Goal: Task Accomplishment & Management: Use online tool/utility

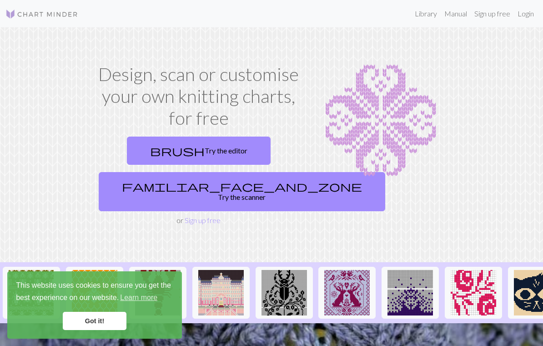
click at [379, 12] on link "Login" at bounding box center [526, 14] width 24 height 18
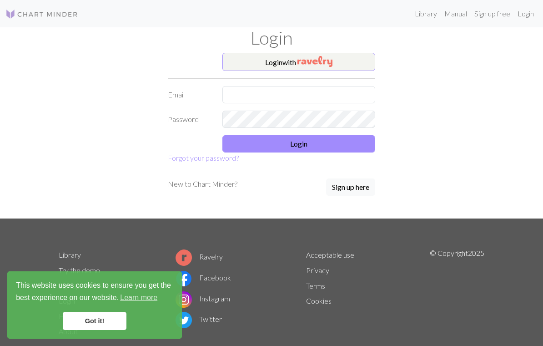
click at [328, 59] on img "button" at bounding box center [315, 61] width 35 height 11
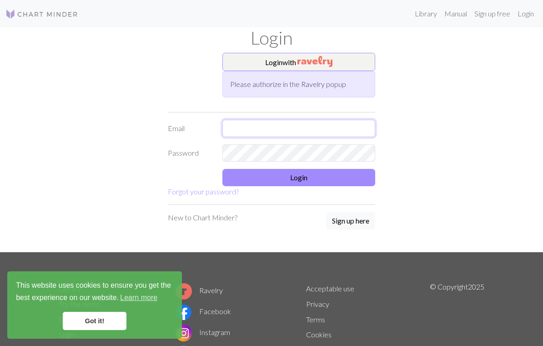
click at [322, 125] on input "text" at bounding box center [299, 128] width 153 height 17
type input "[EMAIL_ADDRESS][DOMAIN_NAME]"
click at [345, 174] on button "Login" at bounding box center [299, 177] width 153 height 17
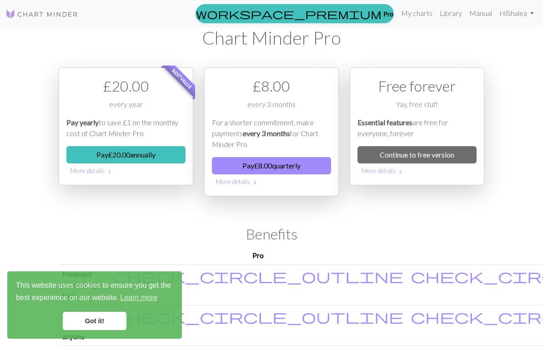
click at [379, 149] on link "Continue to free version" at bounding box center [417, 154] width 119 height 17
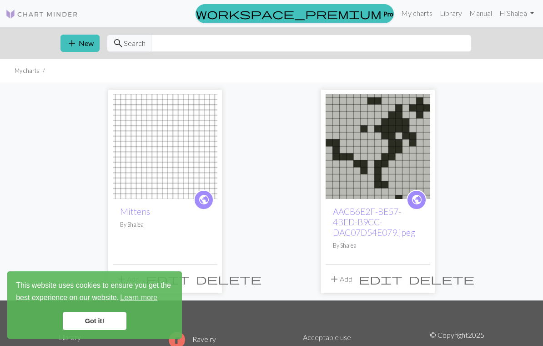
click at [104, 314] on link "Got it!" at bounding box center [95, 321] width 64 height 18
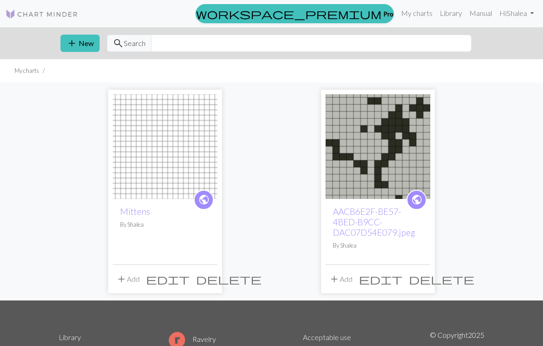
click at [84, 42] on button "add New" at bounding box center [80, 43] width 39 height 17
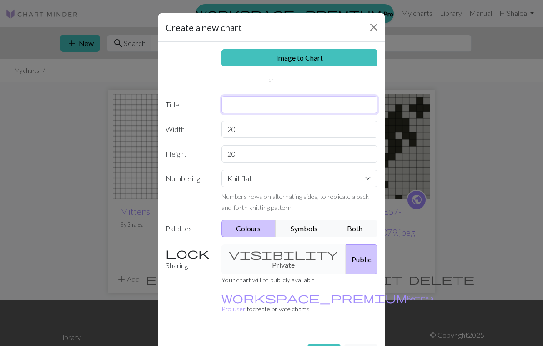
click at [356, 99] on input "text" at bounding box center [300, 104] width 157 height 17
type input "Ski"
click at [323, 344] on button "Create" at bounding box center [324, 352] width 33 height 17
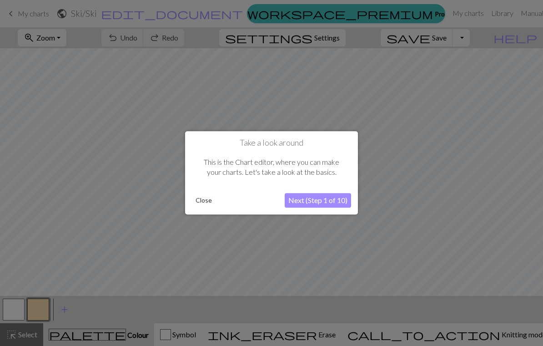
click at [203, 197] on button "Close" at bounding box center [204, 201] width 24 height 14
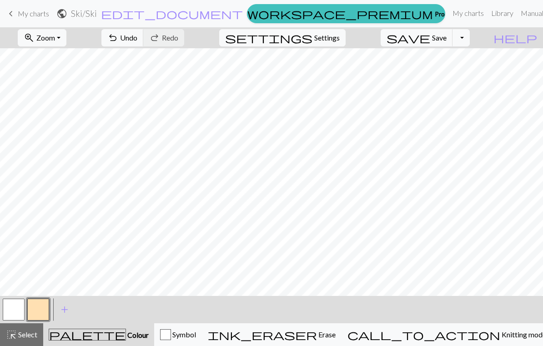
click at [42, 314] on button "button" at bounding box center [38, 309] width 22 height 22
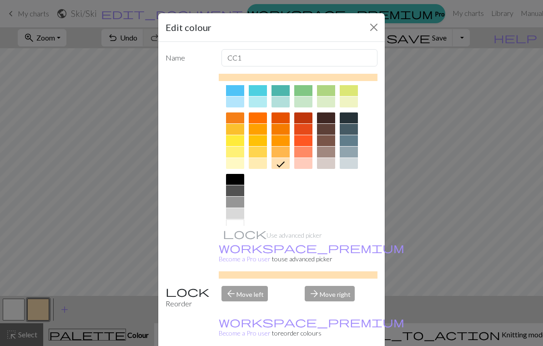
scroll to position [102, 0]
click at [235, 184] on div at bounding box center [235, 179] width 18 height 11
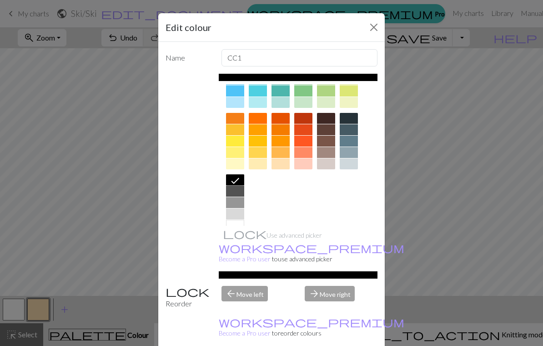
click at [375, 31] on button "Close" at bounding box center [374, 27] width 15 height 15
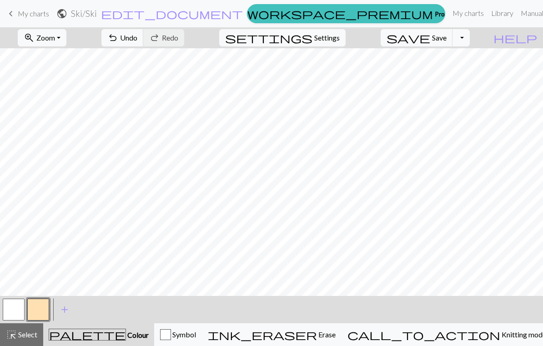
click at [40, 308] on button "button" at bounding box center [38, 309] width 22 height 22
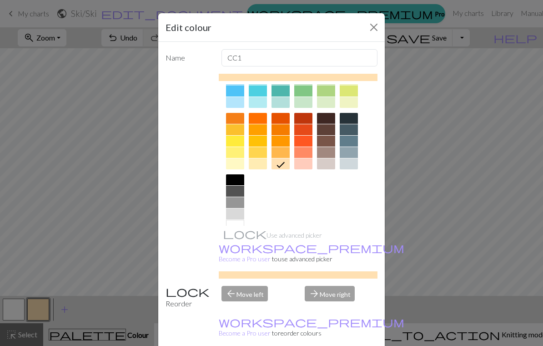
click at [237, 182] on div at bounding box center [235, 179] width 18 height 11
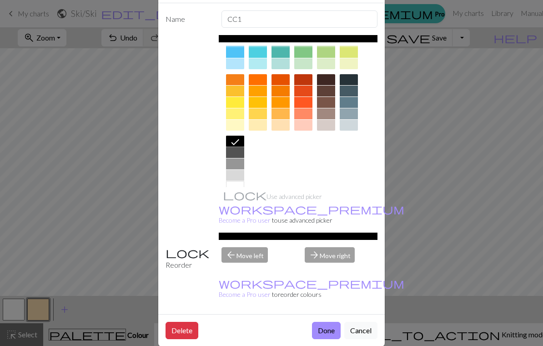
scroll to position [38, 0]
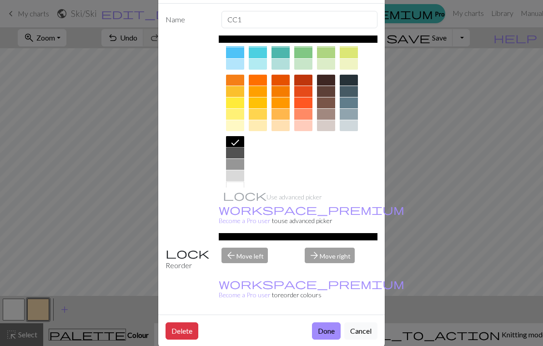
click at [330, 322] on button "Done" at bounding box center [326, 330] width 29 height 17
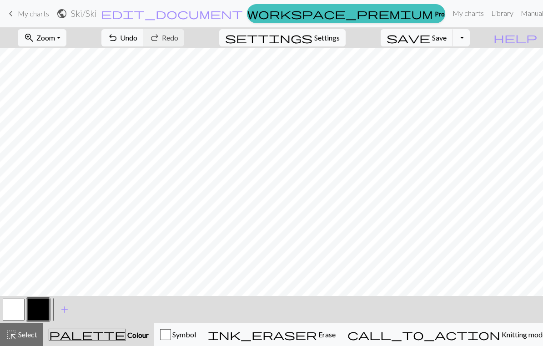
click at [342, 324] on button "ink_eraser Erase Erase" at bounding box center [272, 334] width 140 height 23
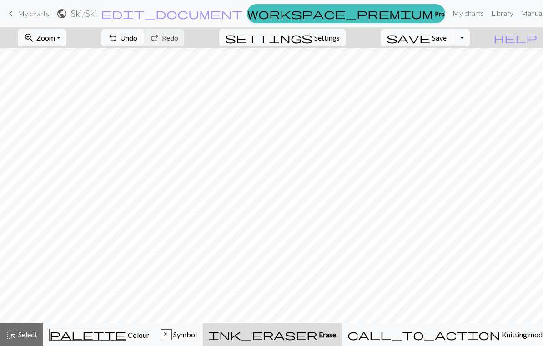
click at [144, 30] on button "undo Undo Undo" at bounding box center [122, 37] width 42 height 17
click at [97, 339] on span "palette" at bounding box center [88, 334] width 76 height 13
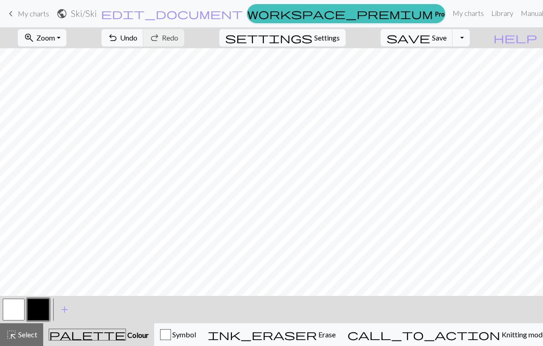
click at [13, 311] on button "button" at bounding box center [14, 309] width 22 height 22
click at [40, 312] on button "button" at bounding box center [38, 309] width 22 height 22
click at [65, 314] on span "add" at bounding box center [64, 309] width 11 height 13
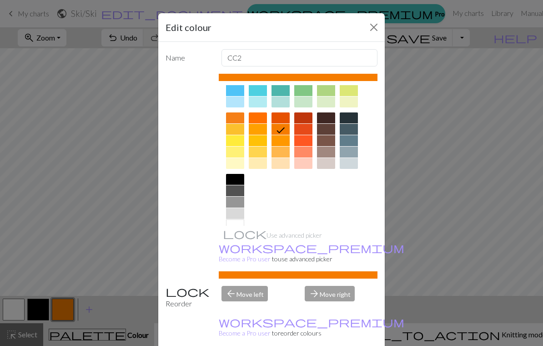
scroll to position [102, 0]
click at [241, 203] on div at bounding box center [235, 202] width 18 height 11
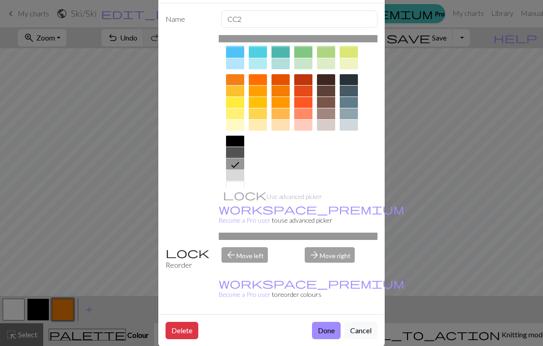
scroll to position [38, 0]
click at [328, 322] on button "Done" at bounding box center [326, 330] width 29 height 17
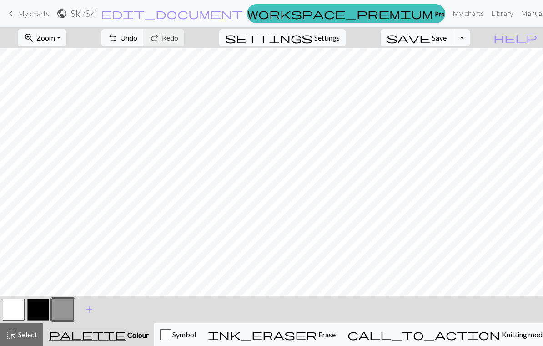
click at [39, 307] on button "button" at bounding box center [38, 309] width 22 height 22
click at [137, 36] on span "Undo" at bounding box center [128, 37] width 17 height 9
click at [63, 309] on button "button" at bounding box center [63, 309] width 22 height 22
click at [40, 309] on button "button" at bounding box center [38, 309] width 22 height 22
click at [60, 308] on button "button" at bounding box center [63, 309] width 22 height 22
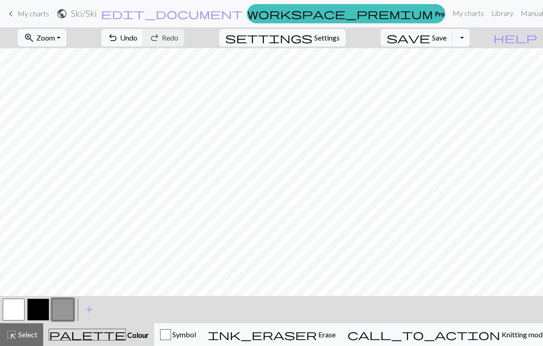
click at [40, 308] on button "button" at bounding box center [38, 309] width 22 height 22
click at [144, 42] on button "undo Undo Undo" at bounding box center [122, 37] width 42 height 17
click at [64, 311] on button "button" at bounding box center [63, 309] width 22 height 22
click at [137, 41] on span "Undo" at bounding box center [128, 37] width 17 height 9
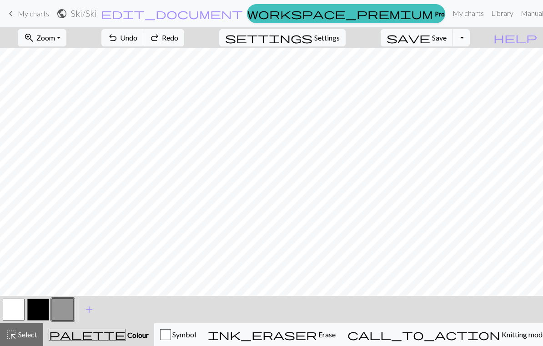
click at [137, 40] on span "Undo" at bounding box center [128, 37] width 17 height 9
click at [137, 39] on span "Undo" at bounding box center [128, 37] width 17 height 9
click at [137, 41] on span "Undo" at bounding box center [128, 37] width 17 height 9
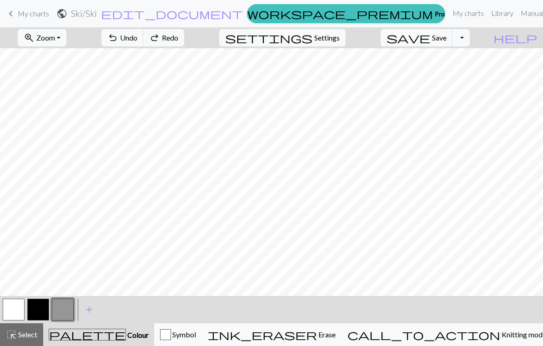
click at [137, 41] on span "Undo" at bounding box center [128, 37] width 17 height 9
click at [137, 40] on span "Undo" at bounding box center [128, 37] width 17 height 9
click at [137, 39] on span "Undo" at bounding box center [128, 37] width 17 height 9
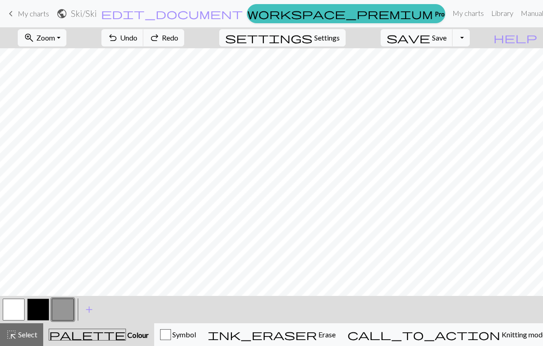
click at [137, 41] on span "Undo" at bounding box center [128, 37] width 17 height 9
click at [137, 40] on span "Undo" at bounding box center [128, 37] width 17 height 9
click at [137, 38] on span "Undo" at bounding box center [128, 37] width 17 height 9
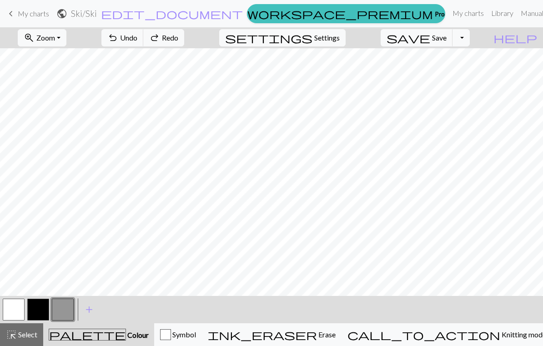
click at [137, 38] on span "Undo" at bounding box center [128, 37] width 17 height 9
click at [137, 37] on span "Undo" at bounding box center [128, 37] width 17 height 9
click at [137, 36] on span "Undo" at bounding box center [128, 37] width 17 height 9
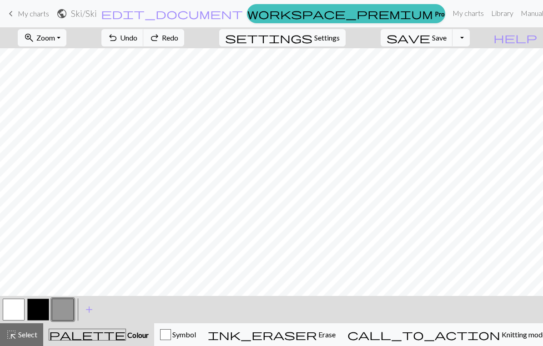
click at [137, 36] on span "Undo" at bounding box center [128, 37] width 17 height 9
click at [137, 35] on span "Undo" at bounding box center [128, 37] width 17 height 9
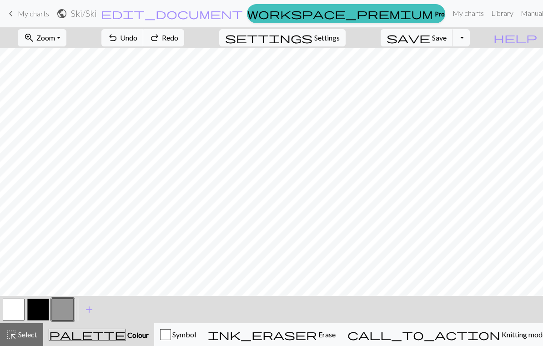
click at [137, 35] on span "Undo" at bounding box center [128, 37] width 17 height 9
click at [137, 39] on span "Undo" at bounding box center [128, 37] width 17 height 9
click at [38, 309] on button "button" at bounding box center [38, 309] width 22 height 22
click at [137, 39] on span "Undo" at bounding box center [128, 37] width 17 height 9
click at [137, 37] on span "Undo" at bounding box center [128, 37] width 17 height 9
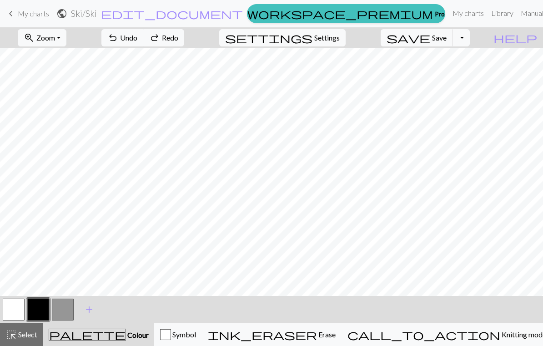
click at [137, 37] on span "Undo" at bounding box center [128, 37] width 17 height 9
click at [12, 309] on button "button" at bounding box center [14, 309] width 22 height 22
click at [40, 309] on button "button" at bounding box center [38, 309] width 22 height 22
click at [15, 308] on button "button" at bounding box center [14, 309] width 22 height 22
click at [38, 309] on button "button" at bounding box center [38, 309] width 22 height 22
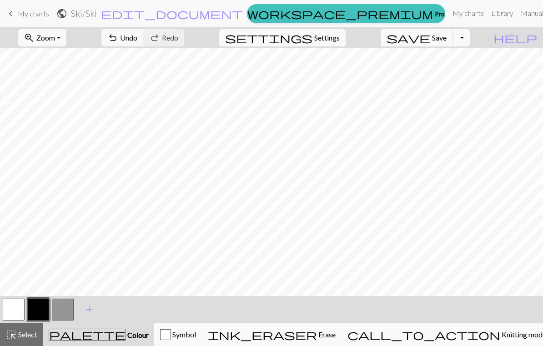
click at [18, 304] on button "button" at bounding box center [14, 309] width 22 height 22
click at [18, 309] on button "button" at bounding box center [14, 309] width 22 height 22
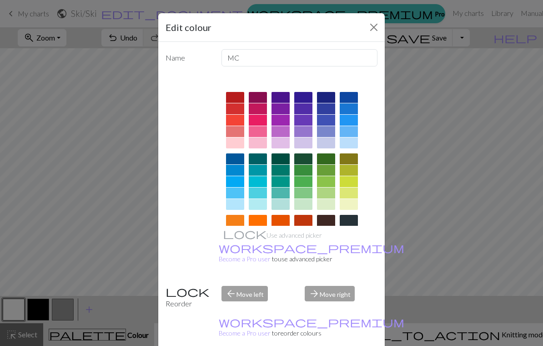
scroll to position [0, 0]
click at [372, 30] on button "Close" at bounding box center [374, 27] width 15 height 15
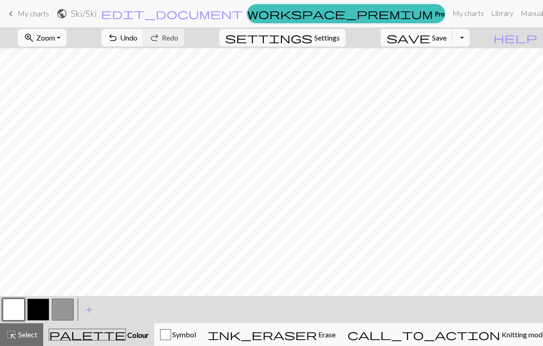
click at [41, 310] on button "button" at bounding box center [38, 309] width 22 height 22
click at [137, 41] on span "Undo" at bounding box center [128, 37] width 17 height 9
click at [21, 308] on button "button" at bounding box center [14, 309] width 22 height 22
click at [40, 311] on button "button" at bounding box center [38, 309] width 22 height 22
click at [19, 307] on button "button" at bounding box center [14, 309] width 22 height 22
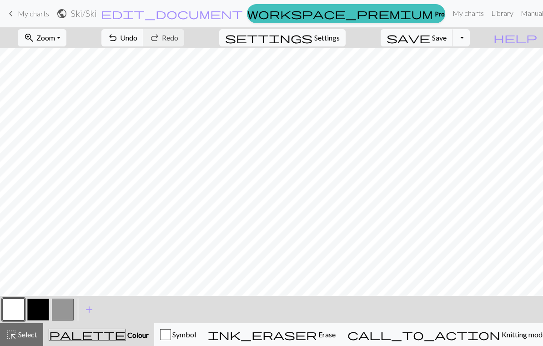
click at [35, 312] on button "button" at bounding box center [38, 309] width 22 height 22
click at [137, 35] on span "Undo" at bounding box center [128, 37] width 17 height 9
click at [18, 314] on button "button" at bounding box center [14, 309] width 22 height 22
click at [19, 315] on button "button" at bounding box center [14, 309] width 22 height 22
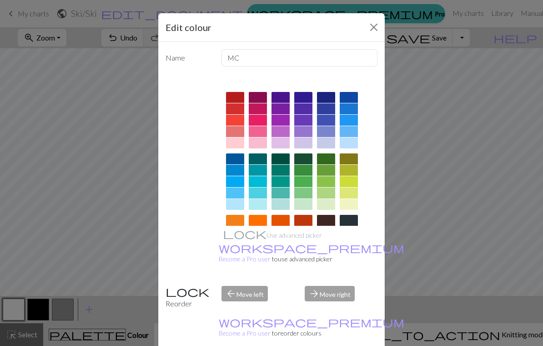
click at [369, 29] on button "Close" at bounding box center [374, 27] width 15 height 15
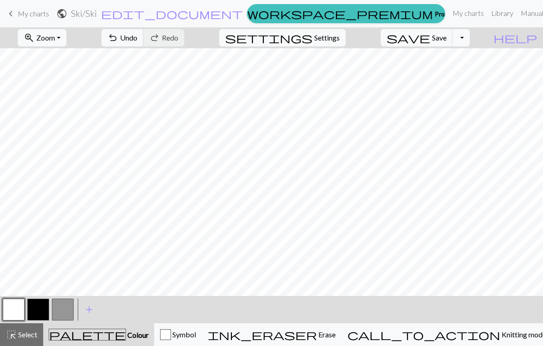
click at [40, 309] on button "button" at bounding box center [38, 309] width 22 height 22
click at [18, 316] on button "button" at bounding box center [14, 309] width 22 height 22
click at [42, 314] on button "button" at bounding box center [38, 309] width 22 height 22
click at [379, 340] on button "call_to_action Knitting mode Knitting mode" at bounding box center [447, 334] width 211 height 23
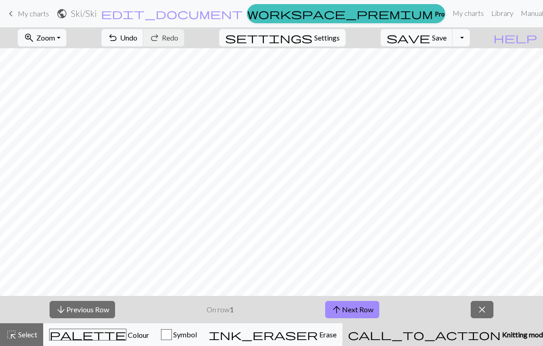
click at [379, 311] on span "close" at bounding box center [482, 309] width 11 height 13
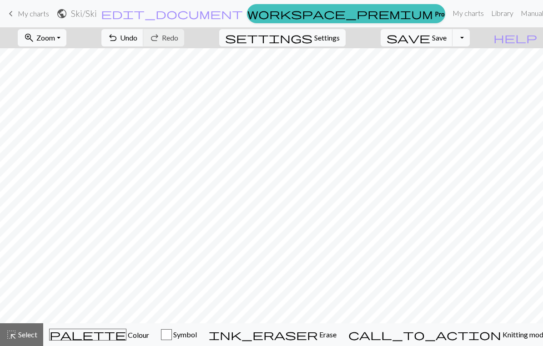
click at [137, 41] on span "Undo" at bounding box center [128, 37] width 17 height 9
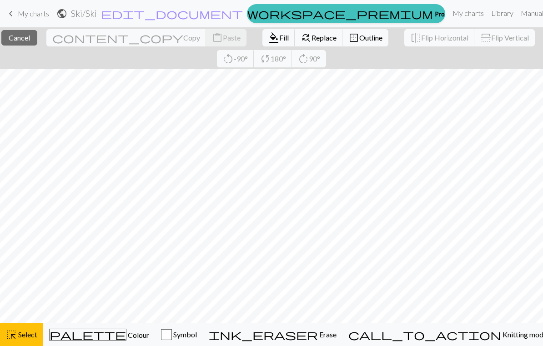
click at [31, 339] on div "highlight_alt Select Select" at bounding box center [21, 334] width 31 height 11
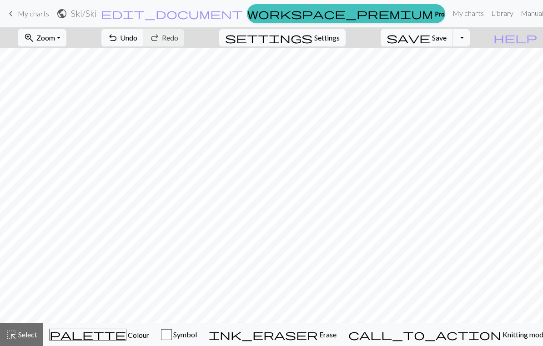
click at [28, 340] on button "highlight_alt Select Select" at bounding box center [21, 334] width 43 height 23
click at [26, 343] on button "highlight_alt Select Select" at bounding box center [21, 334] width 43 height 23
click at [29, 337] on span "Select" at bounding box center [27, 334] width 20 height 9
click at [32, 338] on span "Select" at bounding box center [27, 334] width 20 height 9
click at [126, 337] on span "Colour" at bounding box center [137, 334] width 23 height 9
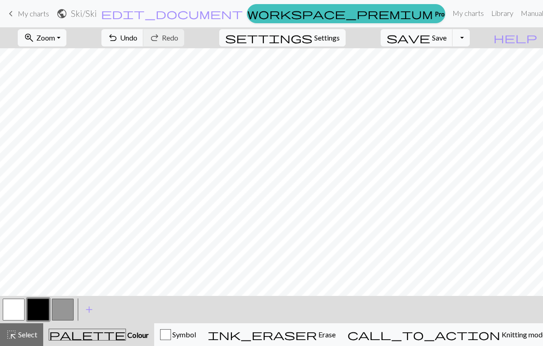
click at [15, 311] on button "button" at bounding box center [14, 309] width 22 height 22
click at [35, 312] on button "button" at bounding box center [38, 309] width 22 height 22
click at [15, 314] on button "button" at bounding box center [14, 309] width 22 height 22
click at [39, 314] on button "button" at bounding box center [38, 309] width 22 height 22
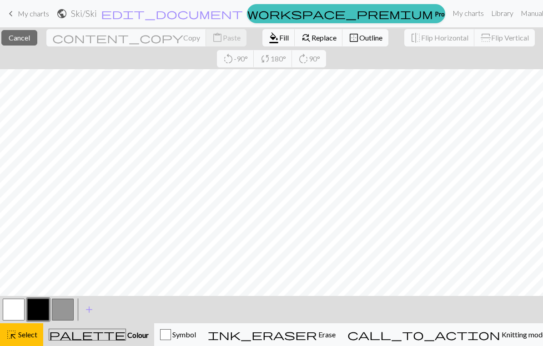
click at [26, 338] on span "Select" at bounding box center [27, 334] width 20 height 9
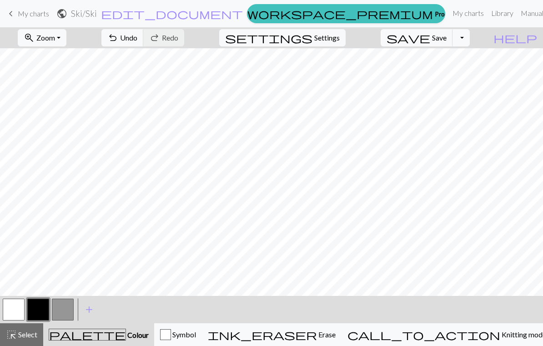
click at [11, 313] on button "button" at bounding box center [14, 309] width 22 height 22
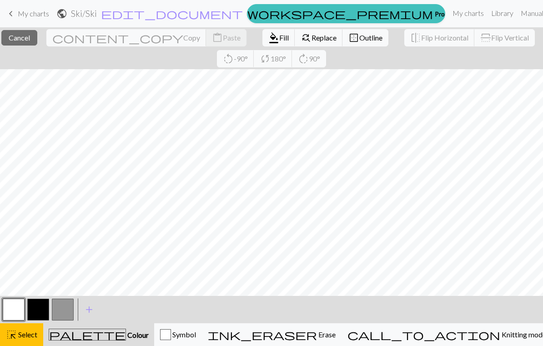
click at [31, 338] on span "Select" at bounding box center [27, 334] width 20 height 9
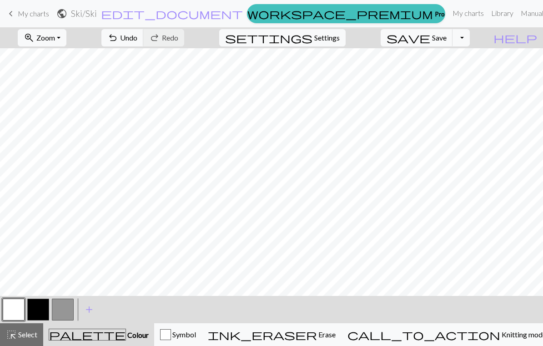
click at [40, 312] on button "button" at bounding box center [38, 309] width 22 height 22
click at [19, 310] on button "button" at bounding box center [14, 309] width 22 height 22
click at [39, 310] on button "button" at bounding box center [38, 309] width 22 height 22
click at [16, 308] on button "button" at bounding box center [14, 309] width 22 height 22
click at [40, 309] on button "button" at bounding box center [38, 309] width 22 height 22
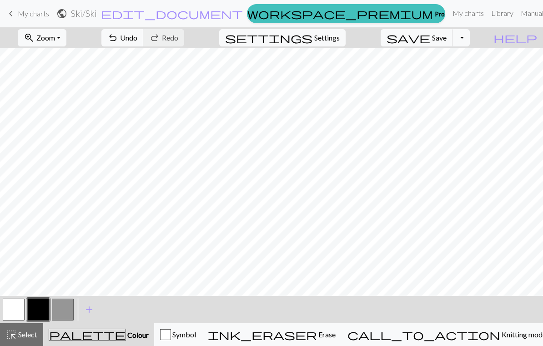
click at [66, 307] on button "button" at bounding box center [63, 309] width 22 height 22
click at [16, 316] on button "button" at bounding box center [14, 309] width 22 height 22
click at [64, 307] on button "button" at bounding box center [63, 309] width 22 height 22
click at [20, 309] on button "button" at bounding box center [14, 309] width 22 height 22
click at [61, 318] on button "button" at bounding box center [63, 309] width 22 height 22
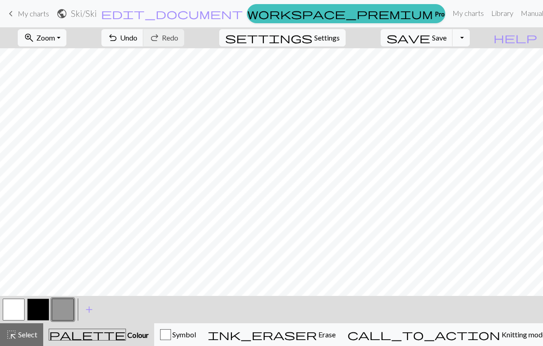
click at [17, 309] on button "button" at bounding box center [14, 309] width 22 height 22
click at [67, 311] on button "button" at bounding box center [63, 309] width 22 height 22
click at [41, 313] on button "button" at bounding box center [38, 309] width 22 height 22
click at [18, 311] on button "button" at bounding box center [14, 309] width 22 height 22
click at [44, 307] on button "button" at bounding box center [38, 309] width 22 height 22
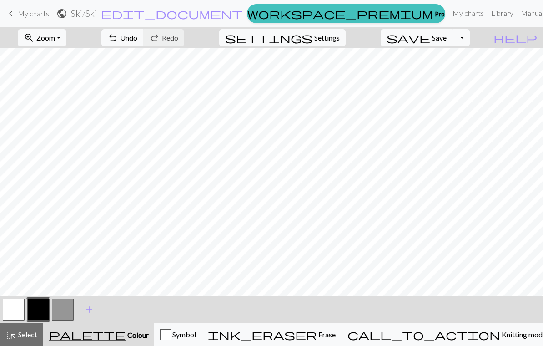
click at [17, 313] on button "button" at bounding box center [14, 309] width 22 height 22
click at [41, 312] on button "button" at bounding box center [38, 309] width 22 height 22
click at [61, 309] on button "button" at bounding box center [63, 309] width 22 height 22
click at [40, 311] on button "button" at bounding box center [38, 309] width 22 height 22
click at [65, 309] on button "button" at bounding box center [63, 309] width 22 height 22
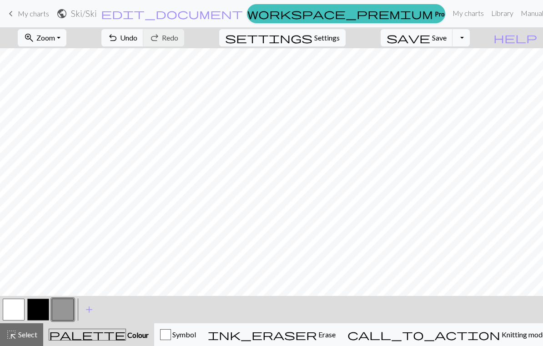
click at [19, 315] on button "button" at bounding box center [14, 309] width 22 height 22
click at [40, 307] on button "button" at bounding box center [38, 309] width 22 height 22
click at [18, 311] on button "button" at bounding box center [14, 309] width 22 height 22
click at [118, 39] on span "undo" at bounding box center [112, 37] width 11 height 13
click at [137, 41] on span "Undo" at bounding box center [128, 37] width 17 height 9
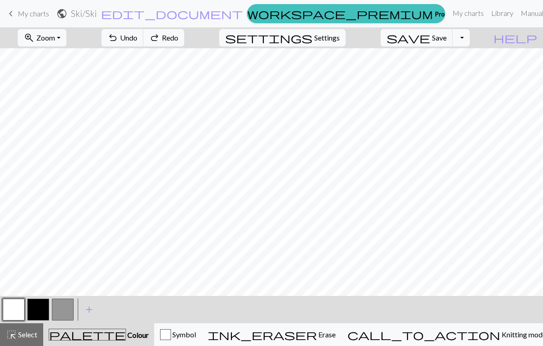
click at [137, 41] on span "Undo" at bounding box center [128, 37] width 17 height 9
click at [137, 40] on span "Undo" at bounding box center [128, 37] width 17 height 9
click at [37, 313] on button "button" at bounding box center [38, 309] width 22 height 22
click at [18, 312] on button "button" at bounding box center [14, 309] width 22 height 22
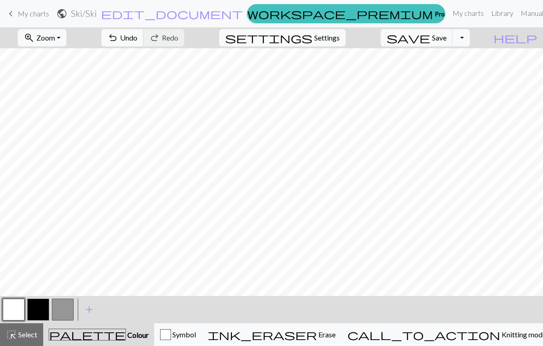
click at [37, 308] on button "button" at bounding box center [38, 309] width 22 height 22
click at [17, 310] on button "button" at bounding box center [14, 309] width 22 height 22
click at [40, 312] on button "button" at bounding box center [38, 309] width 22 height 22
click at [19, 317] on button "button" at bounding box center [14, 309] width 22 height 22
click at [39, 312] on button "button" at bounding box center [38, 309] width 22 height 22
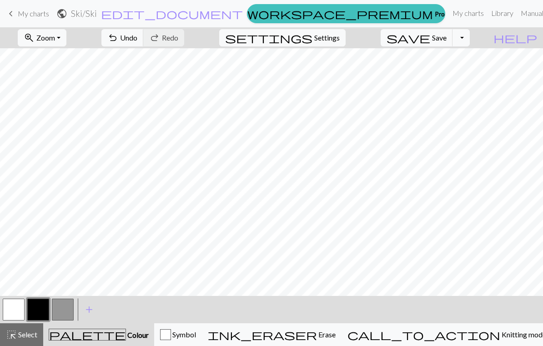
click at [16, 311] on button "button" at bounding box center [14, 309] width 22 height 22
click at [36, 310] on button "button" at bounding box center [38, 309] width 22 height 22
click at [17, 313] on button "button" at bounding box center [14, 309] width 22 height 22
click at [41, 309] on button "button" at bounding box center [38, 309] width 22 height 22
click at [137, 40] on span "Undo" at bounding box center [128, 37] width 17 height 9
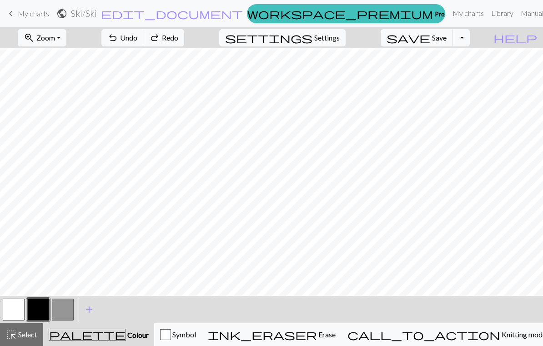
click at [137, 40] on span "Undo" at bounding box center [128, 37] width 17 height 9
click at [137, 35] on span "Undo" at bounding box center [128, 37] width 17 height 9
click at [137, 34] on span "Undo" at bounding box center [128, 37] width 17 height 9
click at [144, 31] on button "undo Undo Undo" at bounding box center [122, 37] width 42 height 17
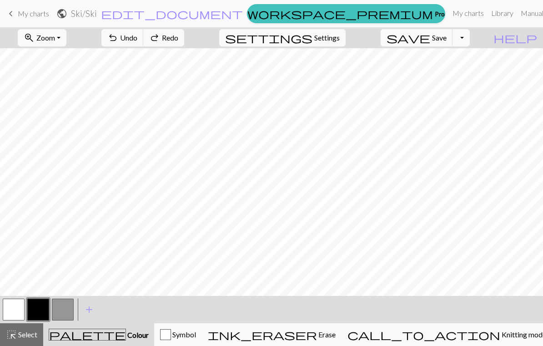
click at [144, 31] on button "undo Undo Undo" at bounding box center [122, 37] width 42 height 17
click at [144, 30] on button "undo Undo Undo" at bounding box center [122, 37] width 42 height 17
click at [144, 29] on button "undo Undo Undo" at bounding box center [122, 37] width 42 height 17
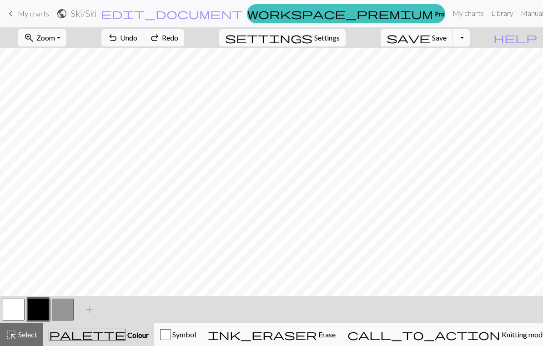
click at [144, 29] on button "undo Undo Undo" at bounding box center [122, 37] width 42 height 17
click at [144, 30] on button "undo Undo Undo" at bounding box center [122, 37] width 42 height 17
click at [144, 29] on button "undo Undo Undo" at bounding box center [122, 37] width 42 height 17
click at [144, 31] on button "undo Undo Undo" at bounding box center [122, 37] width 42 height 17
click at [144, 30] on button "undo Undo Undo" at bounding box center [122, 37] width 42 height 17
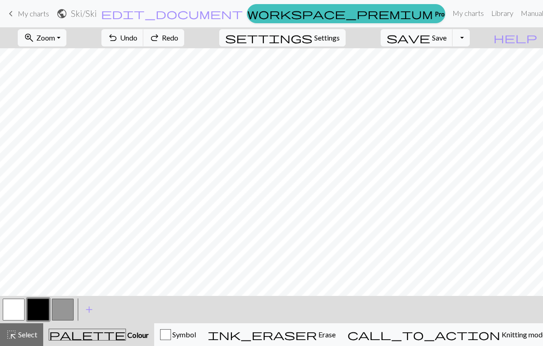
click at [144, 31] on button "undo Undo Undo" at bounding box center [122, 37] width 42 height 17
click at [144, 32] on button "undo Undo Undo" at bounding box center [122, 37] width 42 height 17
click at [144, 31] on button "undo Undo Undo" at bounding box center [122, 37] width 42 height 17
click at [144, 32] on button "undo Undo Undo" at bounding box center [122, 37] width 42 height 17
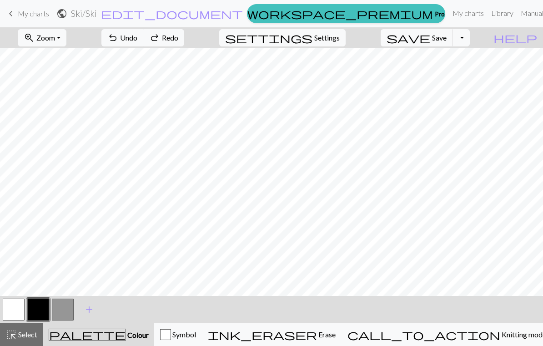
click at [144, 31] on button "undo Undo Undo" at bounding box center [122, 37] width 42 height 17
click at [144, 30] on button "undo Undo Undo" at bounding box center [122, 37] width 42 height 17
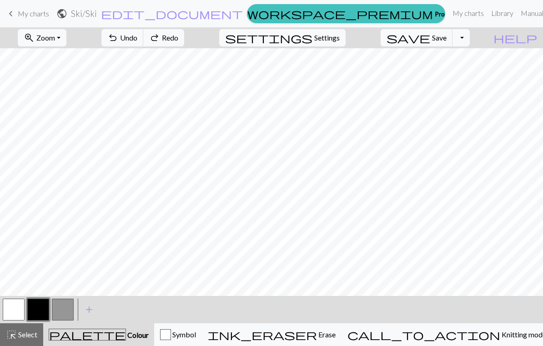
click at [144, 30] on button "undo Undo Undo" at bounding box center [122, 37] width 42 height 17
click at [144, 32] on button "undo Undo Undo" at bounding box center [122, 37] width 42 height 17
click at [144, 31] on button "undo Undo Undo" at bounding box center [122, 37] width 42 height 17
click at [144, 32] on button "undo Undo Undo" at bounding box center [122, 37] width 42 height 17
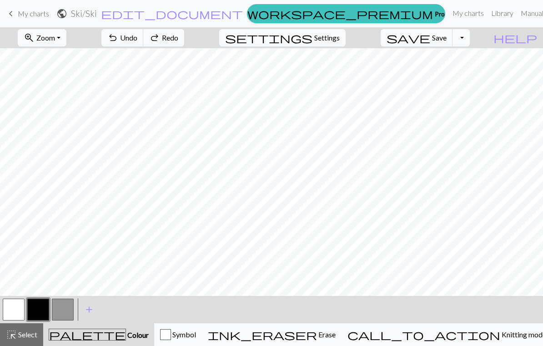
click at [144, 31] on button "undo Undo Undo" at bounding box center [122, 37] width 42 height 17
click at [38, 20] on link "keyboard_arrow_left My charts" at bounding box center [27, 13] width 44 height 15
click at [379, 37] on span "Save" at bounding box center [439, 37] width 15 height 9
click at [379, 40] on span "Save" at bounding box center [439, 37] width 15 height 9
click at [21, 16] on div "Chart saved" at bounding box center [271, 18] width 543 height 36
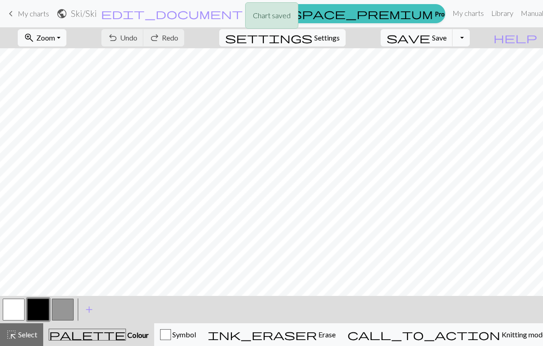
click at [11, 18] on div "Chart saved" at bounding box center [271, 18] width 543 height 36
click at [14, 19] on div "Chart saved" at bounding box center [271, 18] width 543 height 36
click at [11, 13] on span "keyboard_arrow_left" at bounding box center [10, 13] width 11 height 13
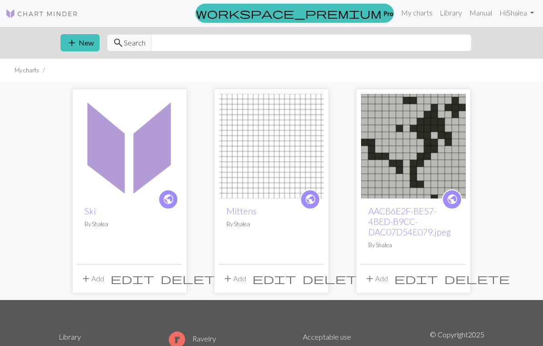
scroll to position [6, 0]
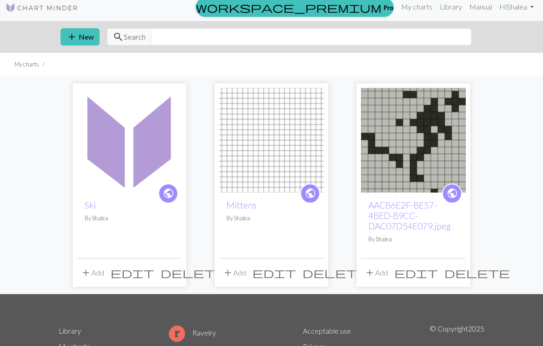
click at [289, 172] on img at bounding box center [271, 140] width 105 height 105
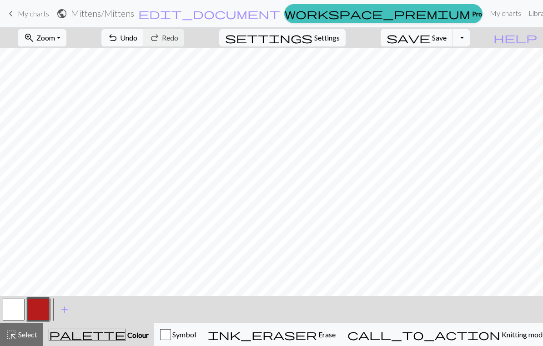
click at [15, 309] on button "button" at bounding box center [14, 309] width 22 height 22
click at [40, 309] on button "button" at bounding box center [38, 309] width 22 height 22
click at [137, 40] on span "Undo" at bounding box center [128, 37] width 17 height 9
click at [137, 39] on span "Undo" at bounding box center [128, 37] width 17 height 9
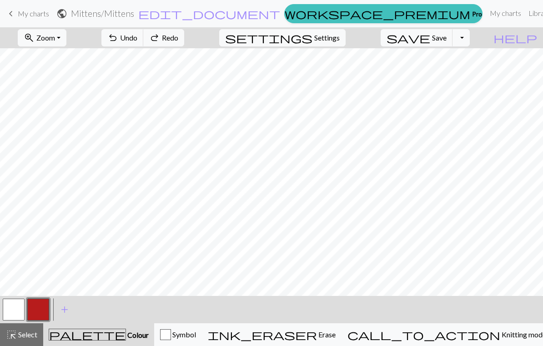
click at [137, 40] on span "Undo" at bounding box center [128, 37] width 17 height 9
click at [137, 39] on span "Undo" at bounding box center [128, 37] width 17 height 9
click at [137, 37] on span "Undo" at bounding box center [128, 37] width 17 height 9
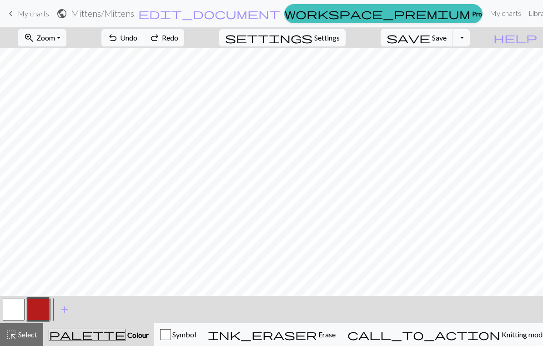
click at [137, 36] on span "Undo" at bounding box center [128, 37] width 17 height 9
click at [137, 38] on span "Undo" at bounding box center [128, 37] width 17 height 9
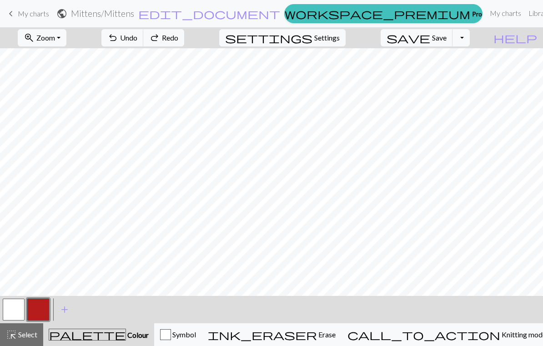
click at [137, 37] on span "Undo" at bounding box center [128, 37] width 17 height 9
click at [137, 38] on span "Undo" at bounding box center [128, 37] width 17 height 9
click at [137, 36] on span "Undo" at bounding box center [128, 37] width 17 height 9
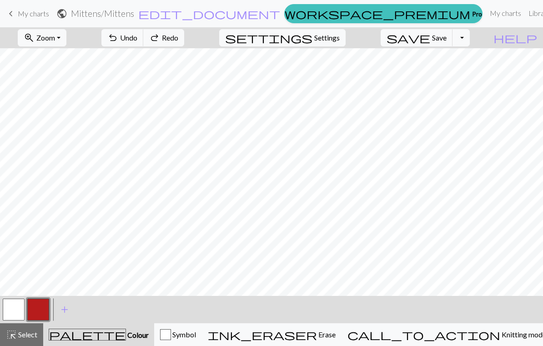
click at [137, 36] on span "Undo" at bounding box center [128, 37] width 17 height 9
click at [137, 37] on span "Undo" at bounding box center [128, 37] width 17 height 9
click at [137, 39] on span "Undo" at bounding box center [128, 37] width 17 height 9
click at [24, 315] on button "button" at bounding box center [14, 309] width 22 height 22
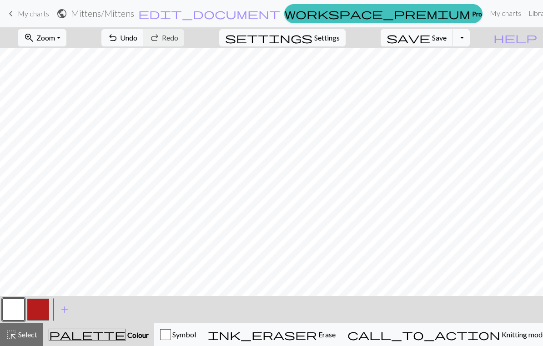
click at [42, 311] on button "button" at bounding box center [38, 309] width 22 height 22
click at [20, 305] on button "button" at bounding box center [14, 309] width 22 height 22
click at [39, 307] on button "button" at bounding box center [38, 309] width 22 height 22
click at [20, 312] on button "button" at bounding box center [14, 309] width 22 height 22
click at [38, 310] on button "button" at bounding box center [38, 309] width 22 height 22
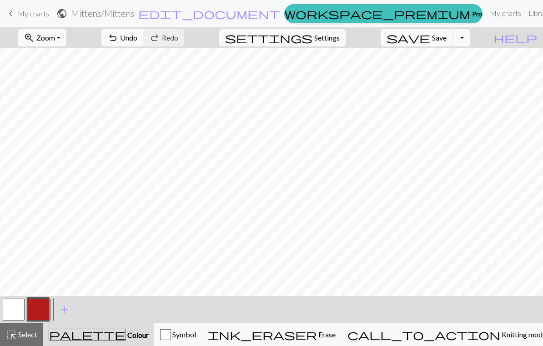
click at [23, 307] on button "button" at bounding box center [14, 309] width 22 height 22
click at [41, 312] on button "button" at bounding box center [38, 309] width 22 height 22
click at [15, 320] on button "button" at bounding box center [14, 309] width 22 height 22
click at [39, 311] on button "button" at bounding box center [38, 309] width 22 height 22
click at [36, 308] on button "button" at bounding box center [38, 309] width 22 height 22
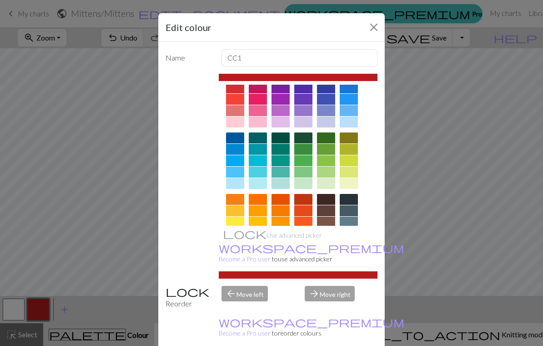
scroll to position [21, 0]
click at [264, 202] on div at bounding box center [258, 199] width 18 height 11
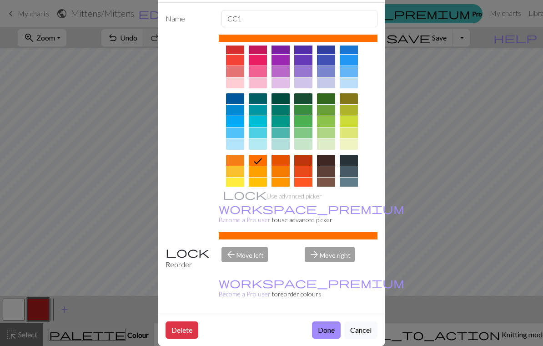
scroll to position [38, 0]
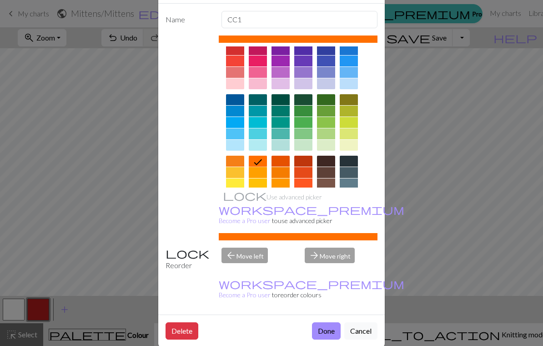
click at [326, 322] on button "Done" at bounding box center [326, 330] width 29 height 17
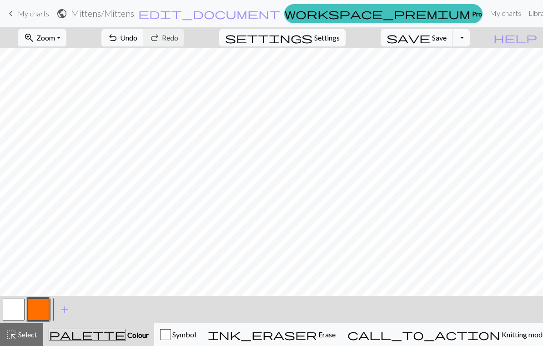
click at [18, 310] on button "button" at bounding box center [14, 309] width 22 height 22
click at [41, 313] on button "button" at bounding box center [38, 309] width 22 height 22
click at [15, 309] on button "button" at bounding box center [14, 309] width 22 height 22
click at [38, 314] on button "button" at bounding box center [38, 309] width 22 height 22
click at [18, 310] on button "button" at bounding box center [14, 309] width 22 height 22
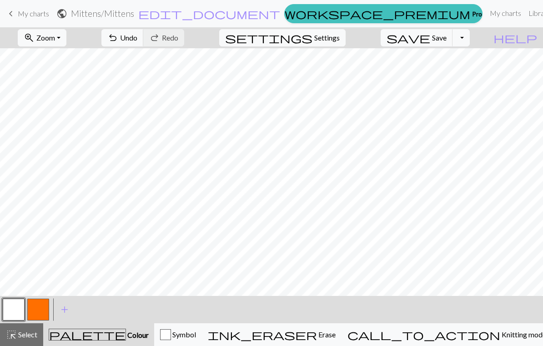
click at [40, 309] on button "button" at bounding box center [38, 309] width 22 height 22
click at [40, 308] on button "button" at bounding box center [38, 309] width 22 height 22
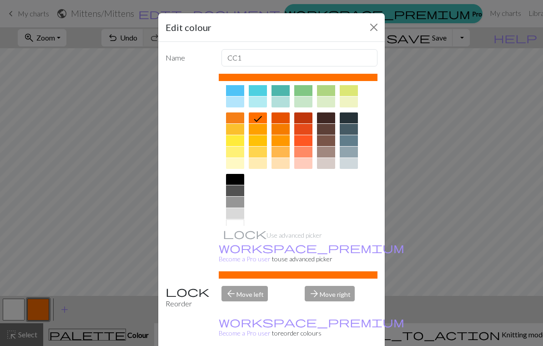
scroll to position [102, 0]
click at [238, 181] on div at bounding box center [235, 179] width 18 height 11
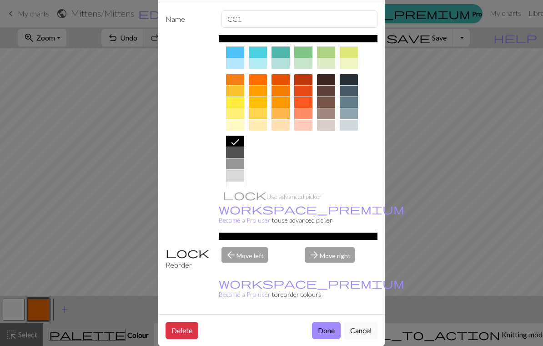
scroll to position [38, 0]
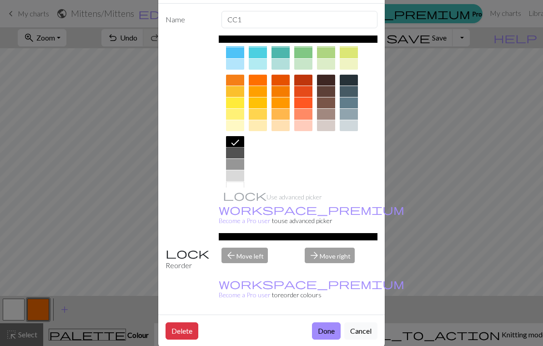
click at [328, 322] on button "Done" at bounding box center [326, 330] width 29 height 17
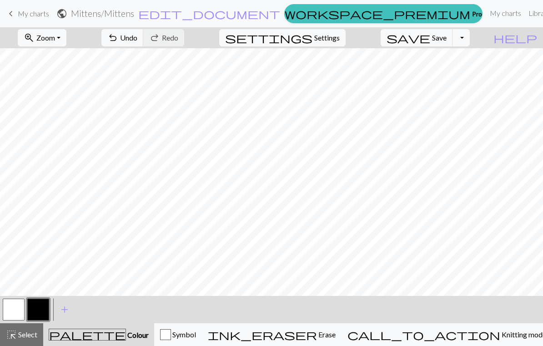
click at [134, 17] on h2 "Mittens / Mittens" at bounding box center [102, 13] width 63 height 10
select select "688e6612c6c77eda569b1ca6"
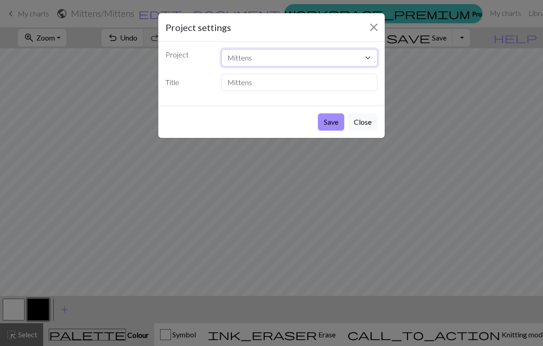
click at [303, 62] on select "Ski Mittens AACB6E2F-BE57-4BED-B9CC-DAC07D54E079.jpeg" at bounding box center [300, 57] width 157 height 17
click at [210, 113] on div "Save Close" at bounding box center [271, 122] width 227 height 32
click at [271, 81] on input "Mittens" at bounding box center [300, 82] width 157 height 17
click at [270, 81] on input "Mittens" at bounding box center [300, 82] width 157 height 17
type input "M"
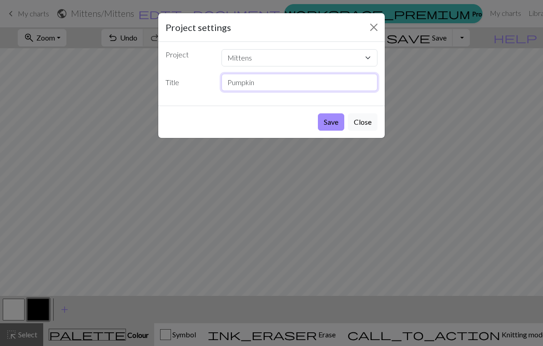
type input "Pumpkin"
click at [343, 118] on button "Save" at bounding box center [331, 121] width 26 height 17
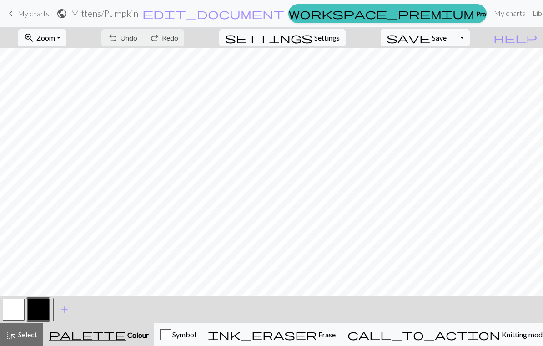
click at [379, 40] on button "save Save Save" at bounding box center [417, 37] width 72 height 17
click at [38, 20] on link "keyboard_arrow_left My charts" at bounding box center [27, 13] width 44 height 15
click at [12, 15] on span "keyboard_arrow_left" at bounding box center [10, 13] width 11 height 13
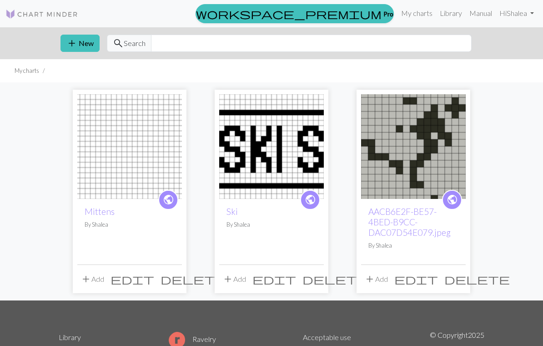
click at [126, 163] on img at bounding box center [129, 146] width 105 height 105
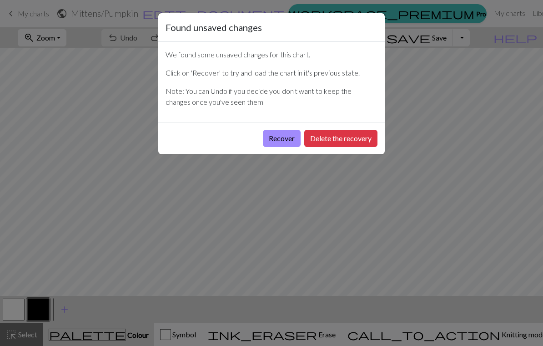
click at [288, 136] on button "Recover" at bounding box center [282, 138] width 38 height 17
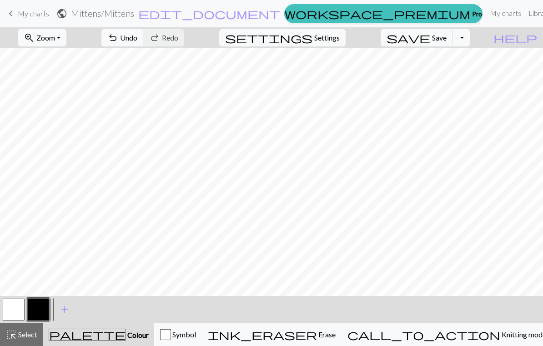
click at [134, 15] on h2 "Mittens / Mittens" at bounding box center [102, 13] width 63 height 10
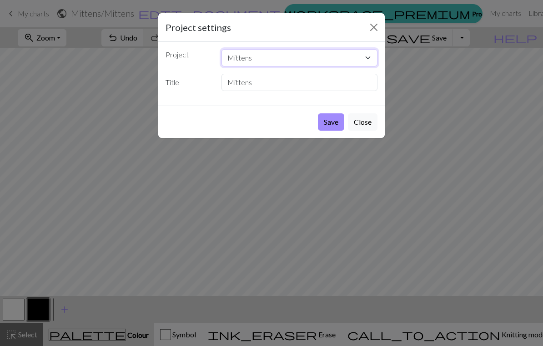
click at [328, 55] on select "Mittens Ski AACB6E2F-BE57-4BED-B9CC-DAC07D54E079.jpeg" at bounding box center [300, 57] width 157 height 17
click at [351, 52] on select "Mittens Ski AACB6E2F-BE57-4BED-B9CC-DAC07D54E079.jpeg" at bounding box center [300, 57] width 157 height 17
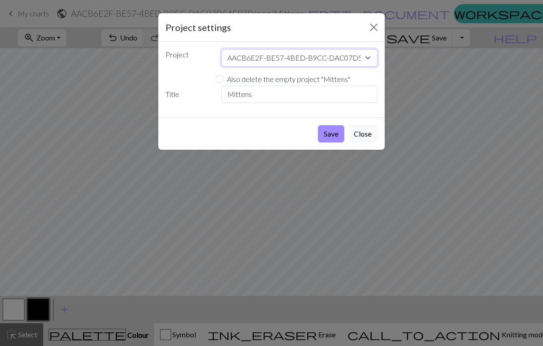
click at [286, 53] on select "Mittens Ski AACB6E2F-BE57-4BED-B9CC-DAC07D54E079.jpeg" at bounding box center [300, 57] width 157 height 17
select select "688e6612c6c77eda569b1ca6"
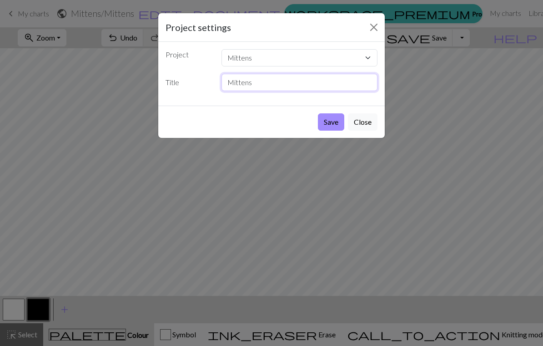
click at [331, 77] on input "Mittens" at bounding box center [300, 82] width 157 height 17
type input "M"
type input "Pumpkin"
click at [333, 118] on button "Save" at bounding box center [331, 121] width 26 height 17
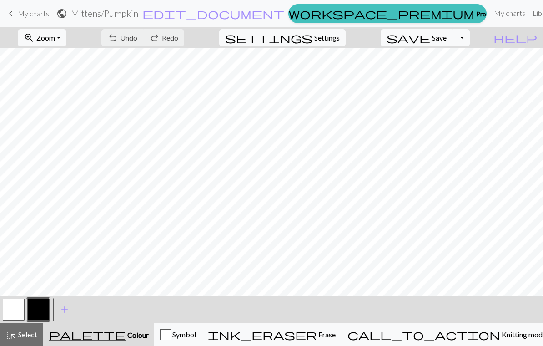
click at [36, 12] on span "My charts" at bounding box center [33, 13] width 31 height 9
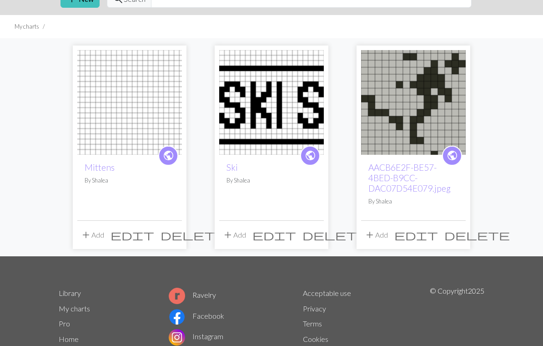
click at [121, 108] on img at bounding box center [129, 103] width 105 height 105
click at [141, 186] on div "public Mittens By [PERSON_NAME]" at bounding box center [129, 188] width 105 height 66
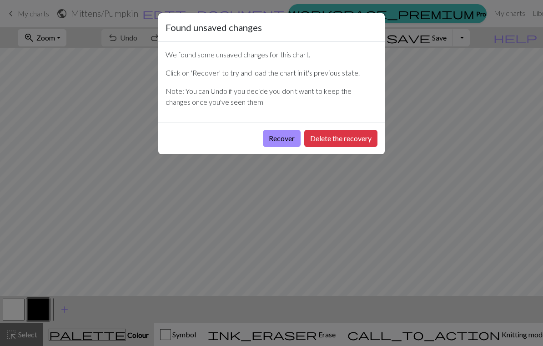
click at [284, 141] on button "Recover" at bounding box center [282, 138] width 38 height 17
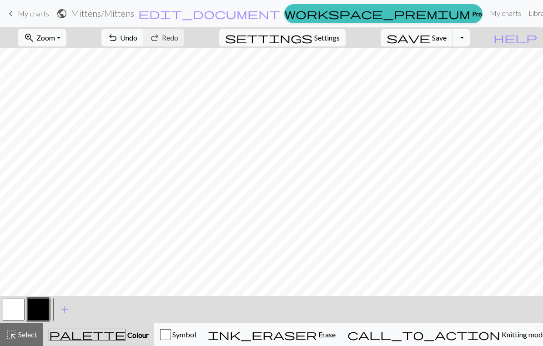
click at [18, 19] on link "keyboard_arrow_left My charts" at bounding box center [27, 13] width 44 height 15
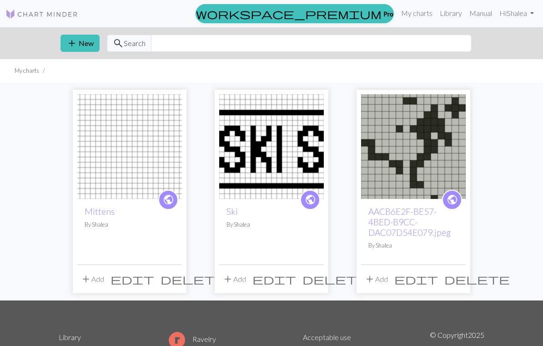
click at [81, 40] on button "add New" at bounding box center [80, 43] width 39 height 17
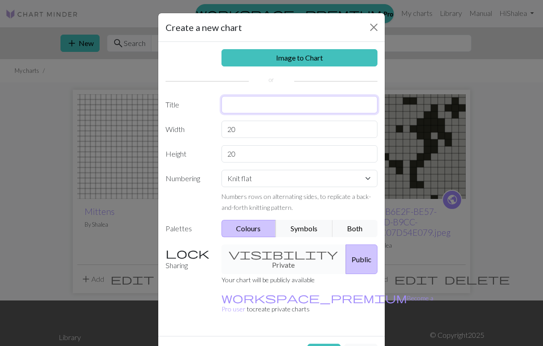
click at [283, 98] on input "text" at bounding box center [300, 104] width 157 height 17
type input "Boo"
click at [360, 85] on div "Image to Chart Title Boo Width 20 Height 20 Numbering Knit flat Knit in the rou…" at bounding box center [271, 189] width 227 height 294
click at [328, 344] on button "Create" at bounding box center [324, 352] width 33 height 17
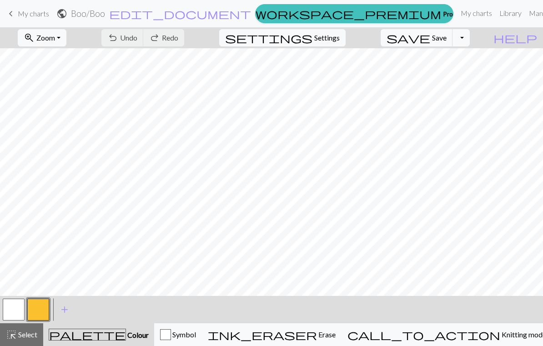
click at [36, 303] on button "button" at bounding box center [38, 309] width 22 height 22
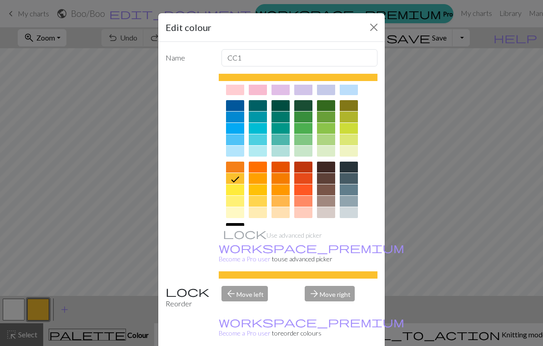
scroll to position [56, 0]
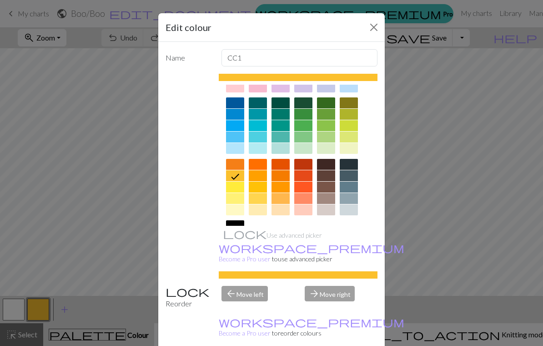
click at [234, 232] on div at bounding box center [235, 237] width 18 height 11
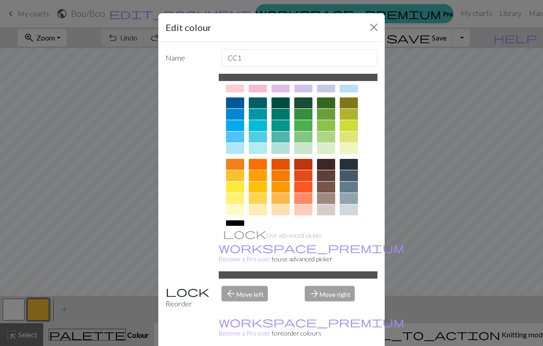
click at [238, 228] on div at bounding box center [235, 225] width 18 height 11
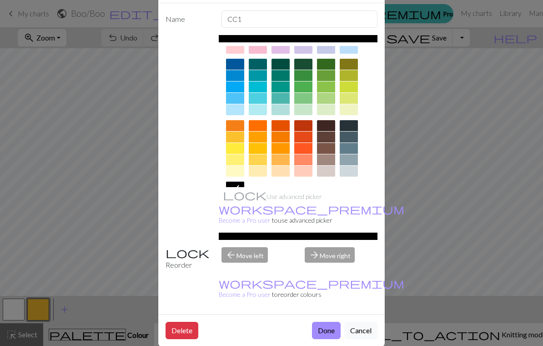
scroll to position [38, 0]
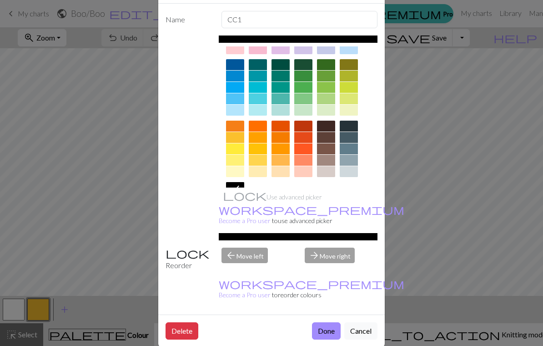
click at [329, 322] on button "Done" at bounding box center [326, 330] width 29 height 17
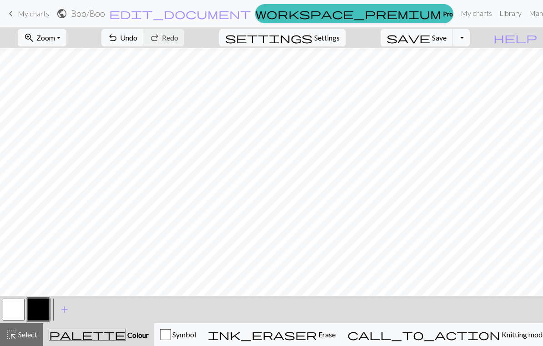
click at [23, 308] on button "button" at bounding box center [14, 309] width 22 height 22
click at [40, 314] on button "button" at bounding box center [38, 309] width 22 height 22
click at [20, 309] on button "button" at bounding box center [14, 309] width 22 height 22
click at [37, 309] on button "button" at bounding box center [38, 309] width 22 height 22
click at [17, 307] on button "button" at bounding box center [14, 309] width 22 height 22
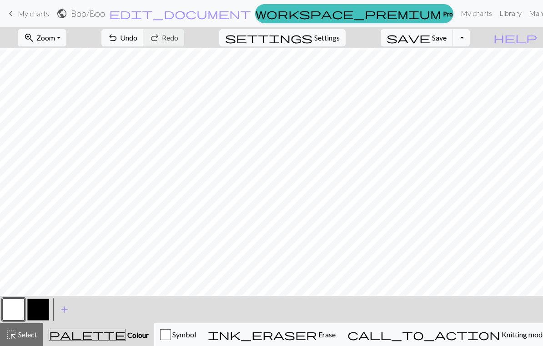
click at [40, 304] on button "button" at bounding box center [38, 309] width 22 height 22
click at [24, 302] on button "button" at bounding box center [14, 309] width 22 height 22
click at [42, 308] on button "button" at bounding box center [38, 309] width 22 height 22
click at [20, 309] on button "button" at bounding box center [14, 309] width 22 height 22
click at [40, 307] on button "button" at bounding box center [38, 309] width 22 height 22
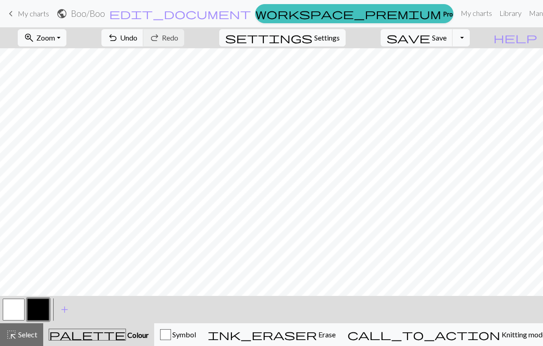
click at [14, 309] on button "button" at bounding box center [14, 309] width 22 height 22
click at [379, 37] on span "Save" at bounding box center [439, 37] width 15 height 9
click at [379, 39] on span "Save" at bounding box center [439, 37] width 15 height 9
click at [35, 18] on div "Chart saved Chart saved" at bounding box center [271, 36] width 543 height 72
click at [31, 6] on link "keyboard_arrow_left My charts" at bounding box center [27, 13] width 44 height 15
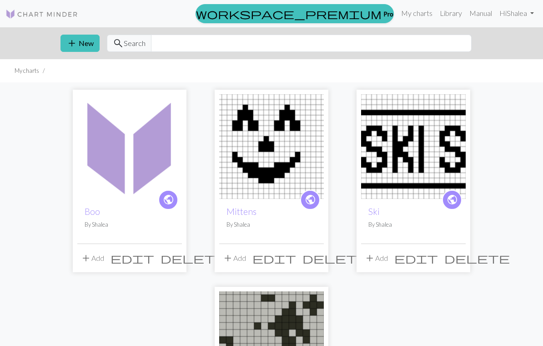
click at [87, 41] on button "add New" at bounding box center [80, 43] width 39 height 17
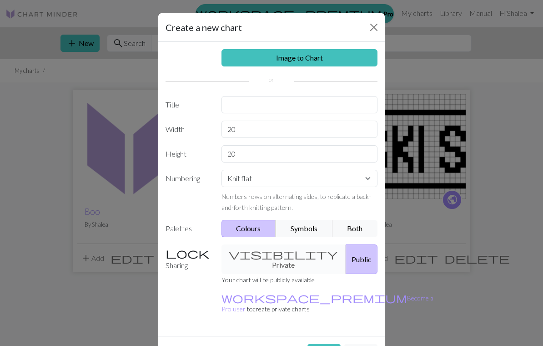
click at [324, 344] on button "Create" at bounding box center [324, 352] width 33 height 17
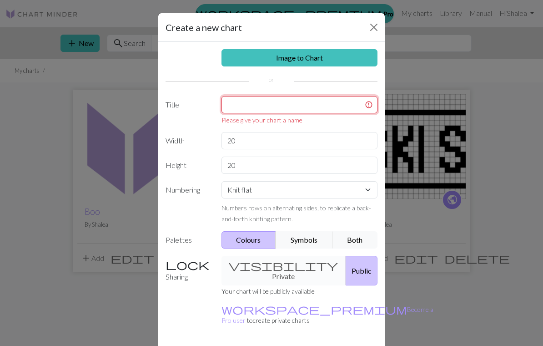
click at [274, 103] on input "text" at bounding box center [300, 104] width 157 height 17
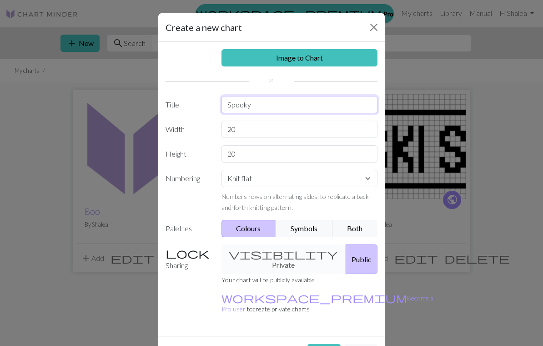
type input "Spooky"
click at [323, 344] on button "Create" at bounding box center [324, 352] width 33 height 17
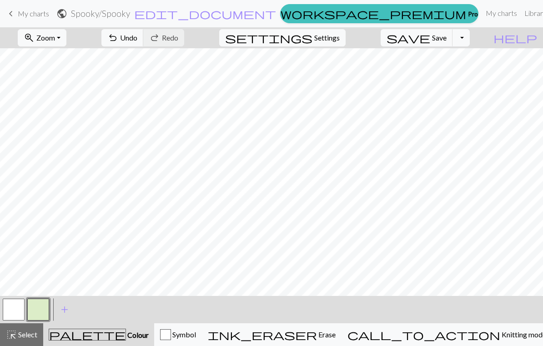
click at [37, 307] on button "button" at bounding box center [38, 309] width 22 height 22
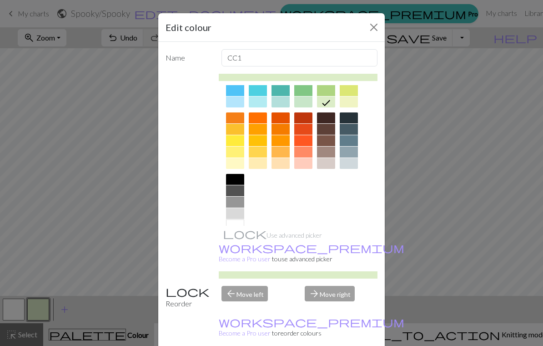
scroll to position [102, 0]
click at [237, 179] on div at bounding box center [235, 179] width 18 height 11
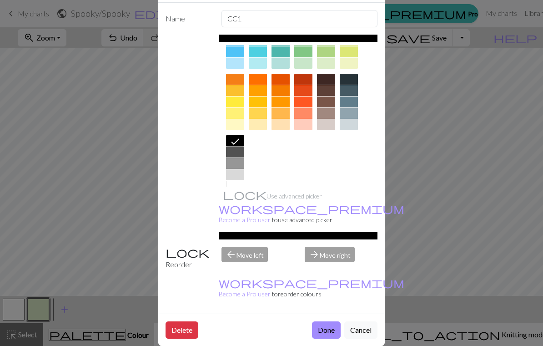
scroll to position [38, 0]
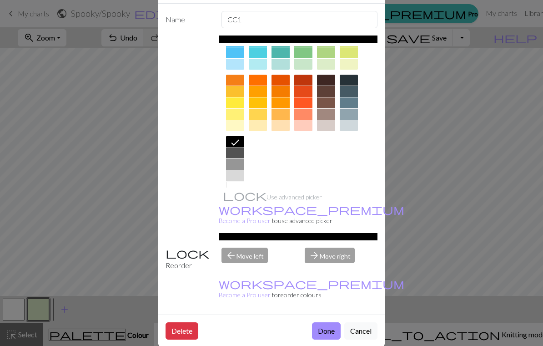
click at [322, 322] on button "Done" at bounding box center [326, 330] width 29 height 17
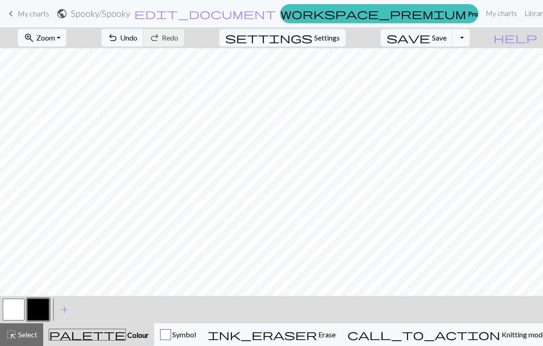
click at [17, 304] on button "button" at bounding box center [14, 309] width 22 height 22
click at [39, 312] on button "button" at bounding box center [38, 309] width 22 height 22
click at [16, 311] on button "button" at bounding box center [14, 309] width 22 height 22
click at [42, 306] on button "button" at bounding box center [38, 309] width 22 height 22
click at [313, 37] on span "settings" at bounding box center [268, 37] width 87 height 13
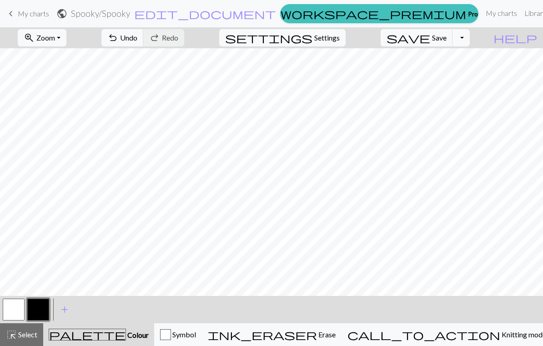
select select "aran"
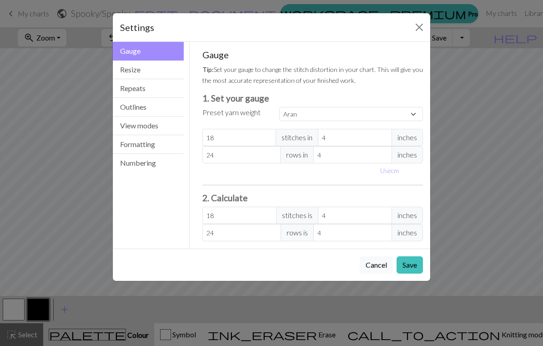
click at [167, 75] on button "Resize" at bounding box center [148, 70] width 71 height 19
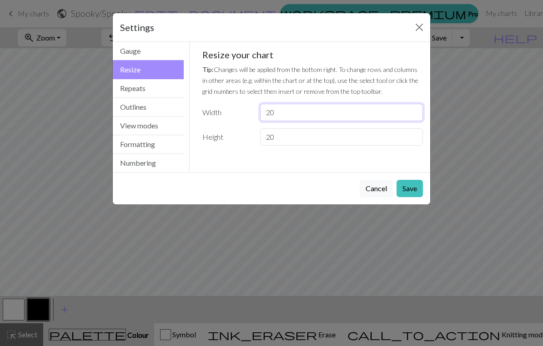
click at [304, 115] on input "20" at bounding box center [341, 112] width 163 height 17
type input "2"
type input "40"
click at [379, 89] on p "Tip: Changes will be applied from the bottom right. To change rows and columns …" at bounding box center [312, 80] width 221 height 33
click at [379, 191] on button "Save" at bounding box center [410, 188] width 26 height 17
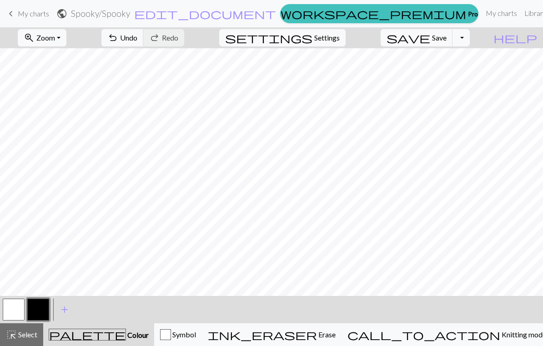
click at [20, 306] on button "button" at bounding box center [14, 309] width 22 height 22
click at [39, 310] on button "button" at bounding box center [38, 309] width 22 height 22
click at [15, 305] on button "button" at bounding box center [14, 309] width 22 height 22
click at [39, 307] on button "button" at bounding box center [38, 309] width 22 height 22
click at [10, 307] on button "button" at bounding box center [14, 309] width 22 height 22
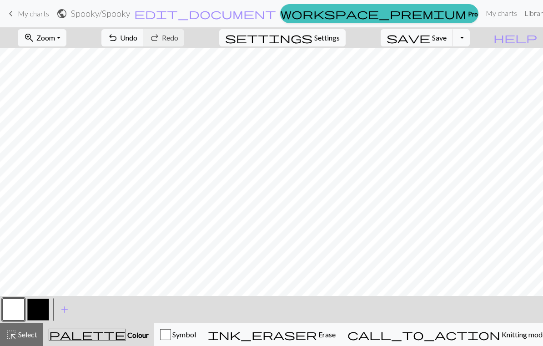
click at [35, 308] on button "button" at bounding box center [38, 309] width 22 height 22
click at [137, 38] on span "Undo" at bounding box center [128, 37] width 17 height 9
click at [17, 305] on button "button" at bounding box center [14, 309] width 22 height 22
click at [37, 309] on button "button" at bounding box center [38, 309] width 22 height 22
click at [16, 308] on button "button" at bounding box center [14, 309] width 22 height 22
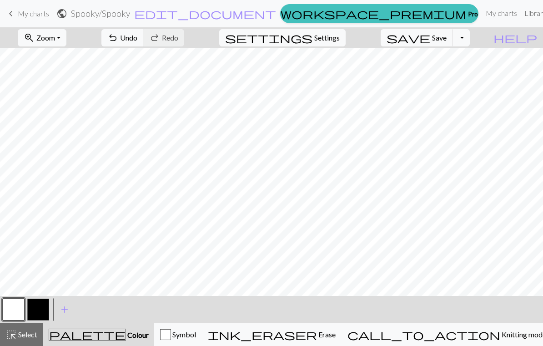
click at [40, 307] on button "button" at bounding box center [38, 309] width 22 height 22
click at [18, 308] on button "button" at bounding box center [14, 309] width 22 height 22
click at [42, 309] on button "button" at bounding box center [38, 309] width 22 height 22
click at [19, 307] on button "button" at bounding box center [14, 309] width 22 height 22
click at [43, 304] on button "button" at bounding box center [38, 309] width 22 height 22
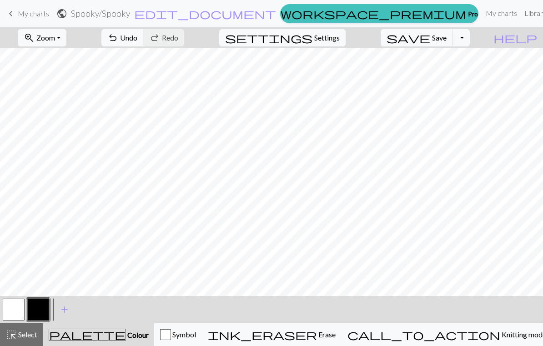
click at [35, 20] on link "keyboard_arrow_left My charts" at bounding box center [27, 13] width 44 height 15
click at [379, 38] on button "save Save Save" at bounding box center [417, 37] width 72 height 17
click at [35, 12] on div "Chart saved" at bounding box center [271, 18] width 543 height 36
click at [34, 12] on div "Chart saved" at bounding box center [271, 18] width 543 height 36
click at [19, 19] on link "keyboard_arrow_left My charts" at bounding box center [27, 13] width 44 height 15
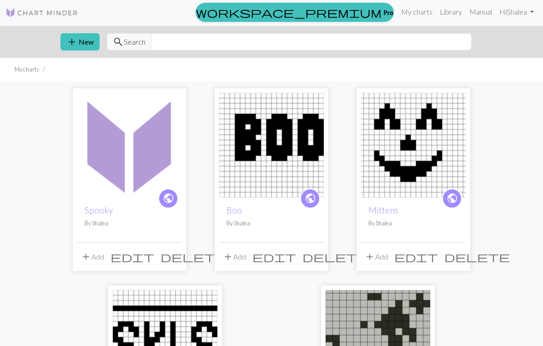
scroll to position [5, 0]
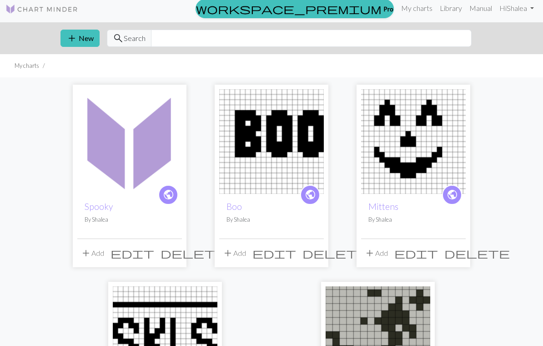
click at [81, 41] on button "add New" at bounding box center [80, 38] width 39 height 17
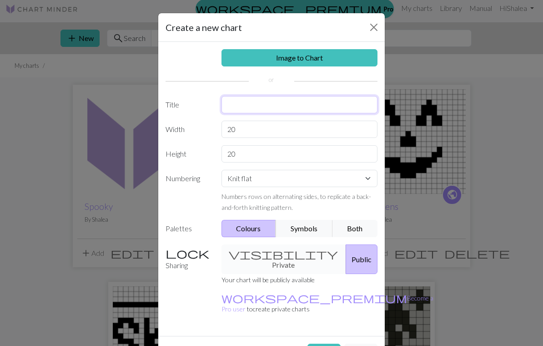
click at [313, 103] on input "text" at bounding box center [300, 104] width 157 height 17
click at [323, 344] on button "Create" at bounding box center [324, 352] width 33 height 17
type input "Ghostin"
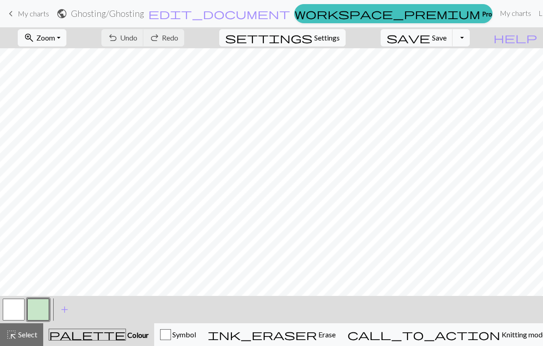
click at [42, 311] on button "button" at bounding box center [38, 309] width 22 height 22
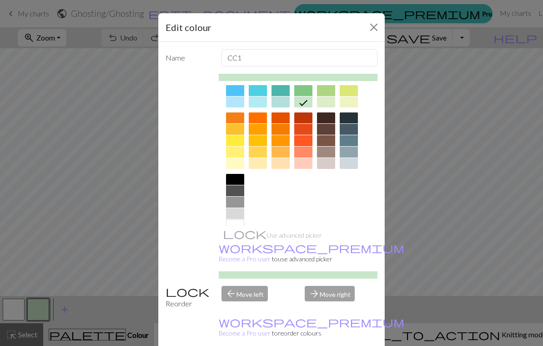
scroll to position [102, 0]
click at [234, 182] on div at bounding box center [235, 179] width 18 height 11
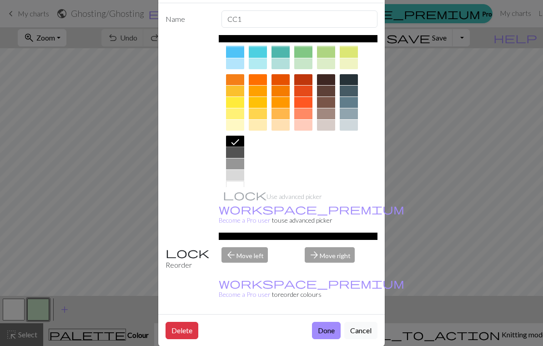
scroll to position [38, 0]
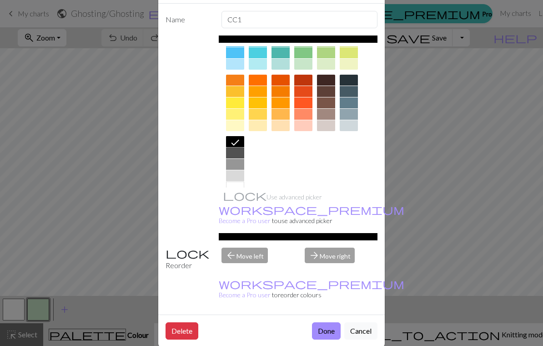
click at [326, 322] on button "Done" at bounding box center [326, 330] width 29 height 17
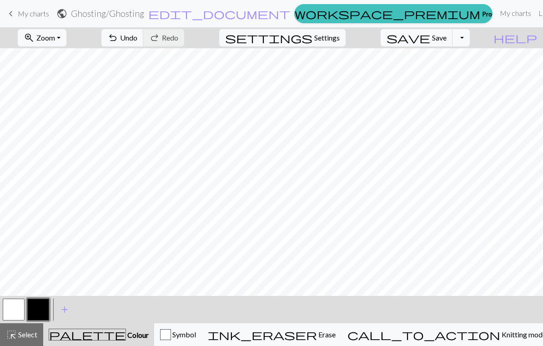
click at [18, 302] on button "button" at bounding box center [14, 309] width 22 height 22
click at [44, 301] on button "button" at bounding box center [38, 309] width 22 height 22
click at [16, 306] on button "button" at bounding box center [14, 309] width 22 height 22
click at [42, 309] on button "button" at bounding box center [38, 309] width 22 height 22
click at [19, 306] on button "button" at bounding box center [14, 309] width 22 height 22
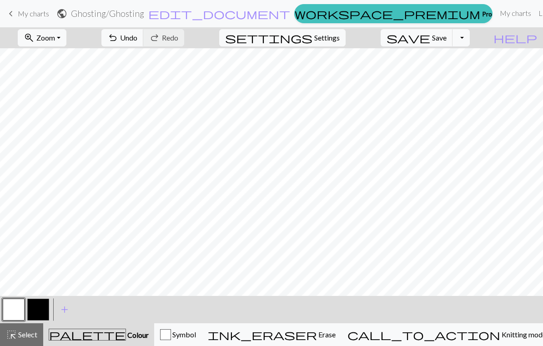
click at [31, 306] on button "button" at bounding box center [38, 309] width 22 height 22
click at [22, 302] on button "button" at bounding box center [14, 309] width 22 height 22
click at [40, 309] on button "button" at bounding box center [38, 309] width 22 height 22
click at [21, 308] on button "button" at bounding box center [14, 309] width 22 height 22
click at [40, 309] on button "button" at bounding box center [38, 309] width 22 height 22
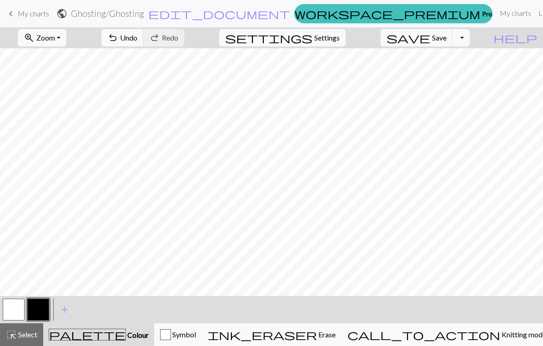
click at [21, 307] on button "button" at bounding box center [14, 309] width 22 height 22
click at [38, 304] on button "button" at bounding box center [38, 309] width 22 height 22
click at [14, 303] on button "button" at bounding box center [14, 309] width 22 height 22
click at [35, 314] on button "button" at bounding box center [38, 309] width 22 height 22
click at [11, 311] on button "button" at bounding box center [14, 309] width 22 height 22
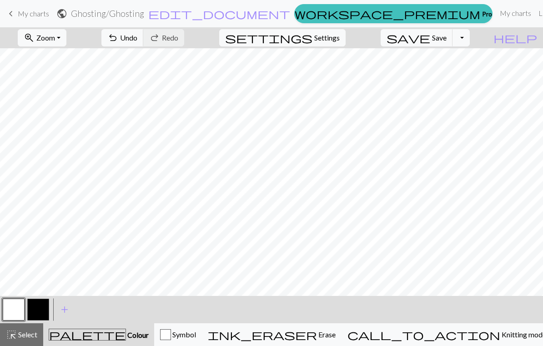
click at [45, 310] on button "button" at bounding box center [38, 309] width 22 height 22
click at [340, 39] on span "Settings" at bounding box center [326, 37] width 25 height 11
select select "aran"
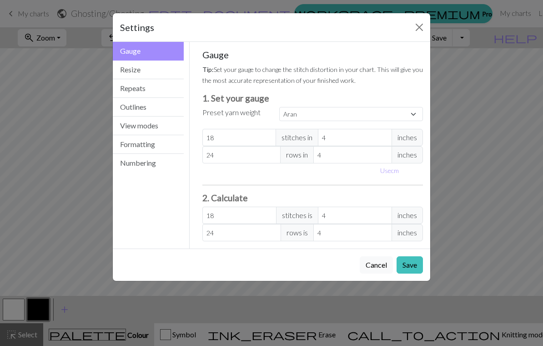
click at [174, 70] on button "Resize" at bounding box center [148, 70] width 71 height 19
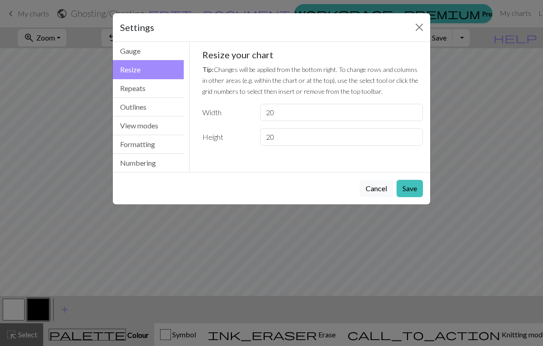
click at [302, 142] on input "20" at bounding box center [341, 136] width 163 height 17
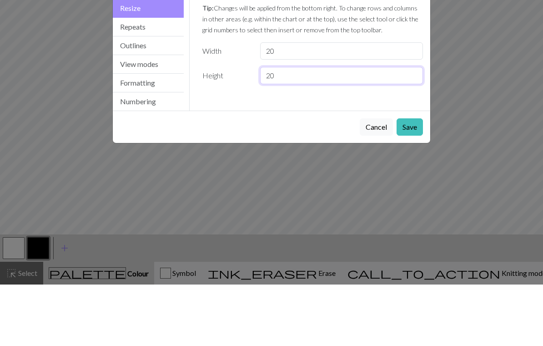
type input "2"
type input "40"
click at [379, 180] on button "Save" at bounding box center [410, 188] width 26 height 17
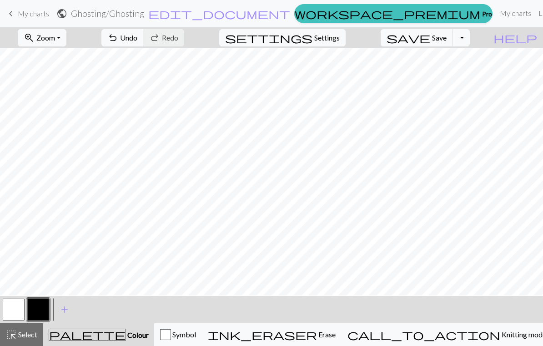
scroll to position [2, 0]
click at [38, 309] on button "button" at bounding box center [38, 309] width 22 height 22
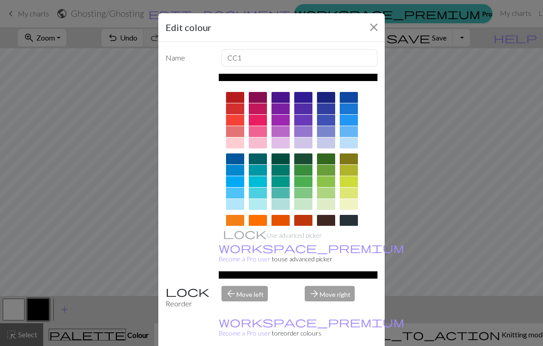
click at [376, 28] on button "Close" at bounding box center [374, 27] width 15 height 15
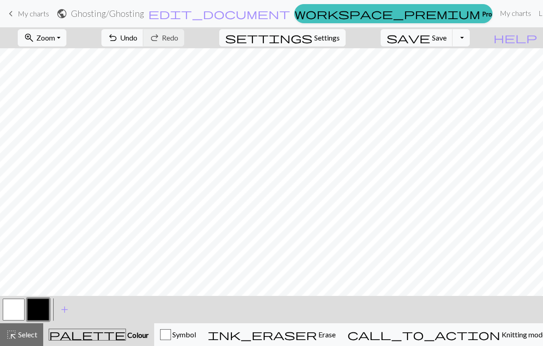
click at [14, 305] on button "button" at bounding box center [14, 309] width 22 height 22
click at [40, 306] on button "button" at bounding box center [38, 309] width 22 height 22
click at [18, 303] on button "button" at bounding box center [14, 309] width 22 height 22
click at [36, 301] on button "button" at bounding box center [38, 309] width 22 height 22
click at [15, 308] on button "button" at bounding box center [14, 309] width 22 height 22
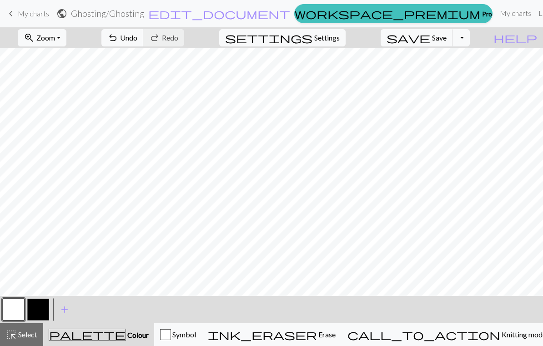
click at [38, 309] on button "button" at bounding box center [38, 309] width 22 height 22
click at [18, 304] on button "button" at bounding box center [14, 309] width 22 height 22
click at [38, 307] on button "button" at bounding box center [38, 309] width 22 height 22
click at [41, 306] on button "button" at bounding box center [38, 309] width 22 height 22
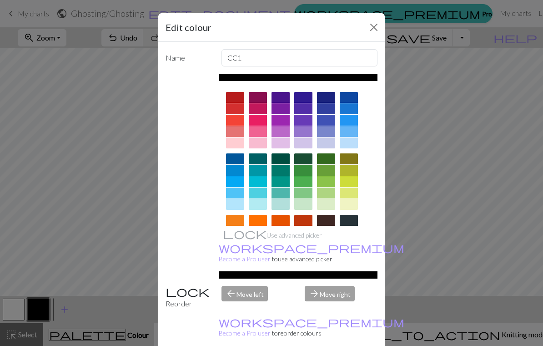
click at [372, 33] on button "Close" at bounding box center [374, 27] width 15 height 15
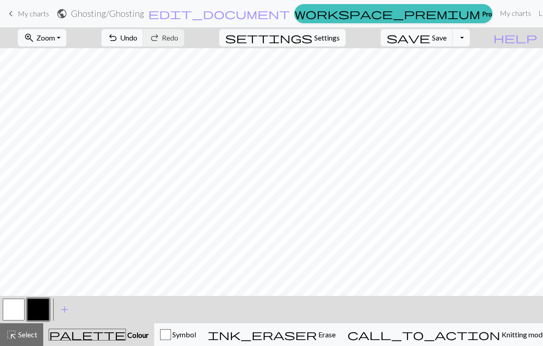
click at [19, 306] on button "button" at bounding box center [14, 309] width 22 height 22
click at [37, 308] on button "button" at bounding box center [38, 309] width 22 height 22
click at [21, 17] on span "My charts" at bounding box center [33, 13] width 31 height 9
click at [379, 39] on span "save" at bounding box center [409, 37] width 44 height 13
click at [379, 41] on span "Save" at bounding box center [439, 37] width 15 height 9
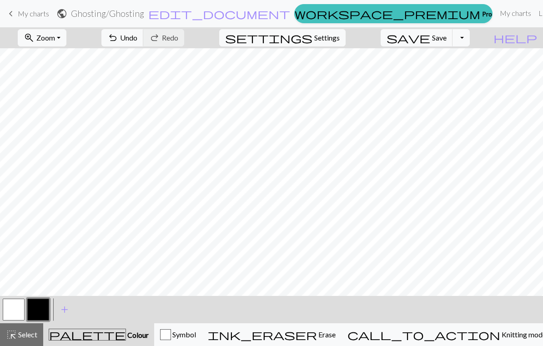
click at [379, 40] on span "Save" at bounding box center [439, 37] width 15 height 9
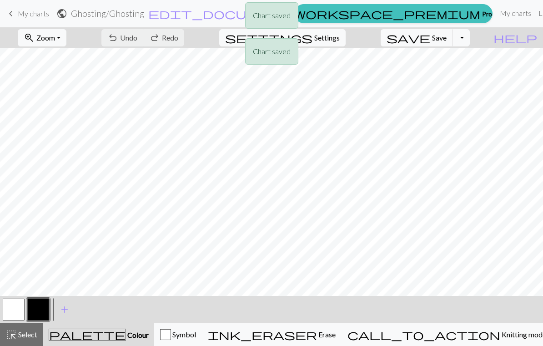
click at [379, 37] on div "Chart saved Chart saved Chart saved" at bounding box center [271, 54] width 543 height 108
click at [27, 15] on div "Chart saved Chart saved Chart saved" at bounding box center [271, 54] width 543 height 108
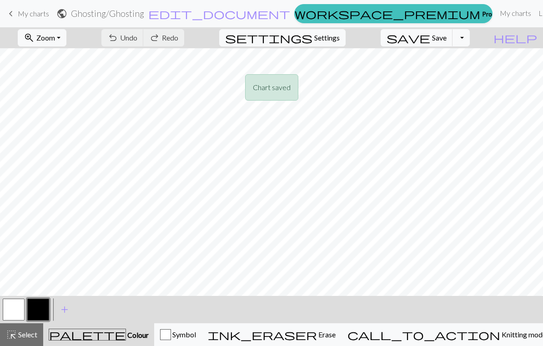
click at [18, 21] on div "Chart saved Chart saved Chart saved" at bounding box center [271, 54] width 543 height 108
click at [11, 13] on span "keyboard_arrow_left" at bounding box center [10, 13] width 11 height 13
click at [23, 15] on span "My charts" at bounding box center [33, 13] width 31 height 9
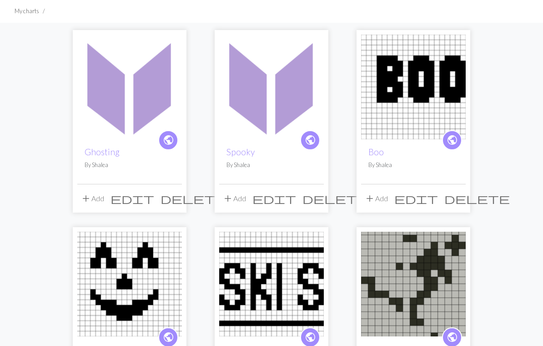
scroll to position [62, 0]
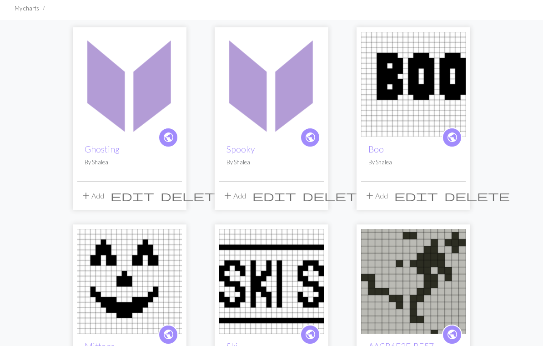
click at [272, 87] on img at bounding box center [271, 84] width 105 height 105
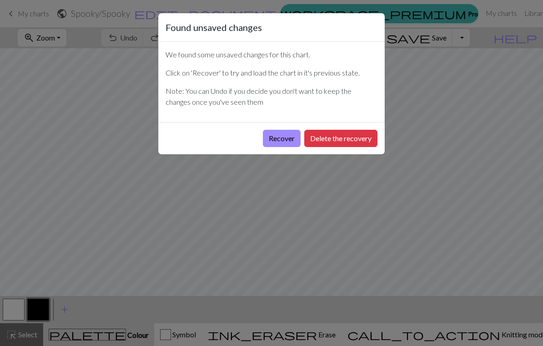
click at [286, 132] on button "Recover" at bounding box center [282, 138] width 38 height 17
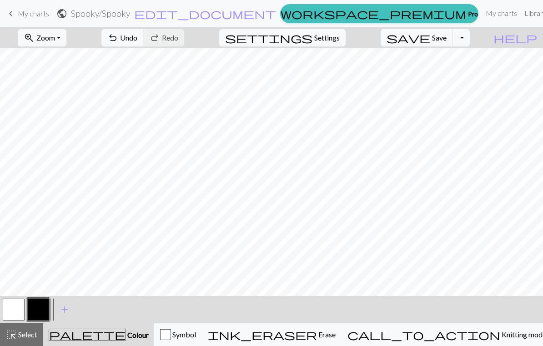
click at [14, 17] on span "keyboard_arrow_left" at bounding box center [10, 13] width 11 height 13
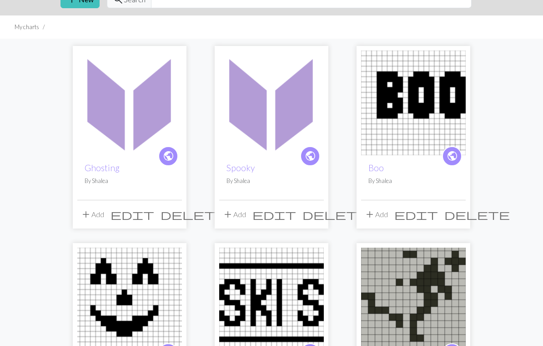
scroll to position [43, 0]
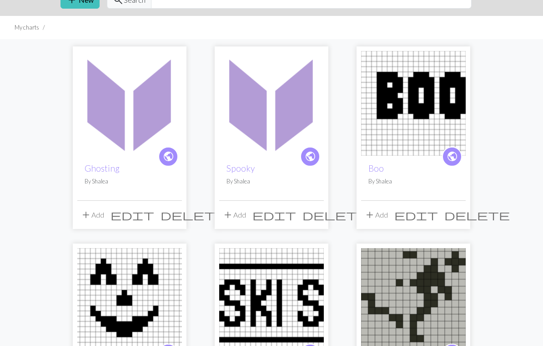
click at [379, 128] on img at bounding box center [413, 103] width 105 height 105
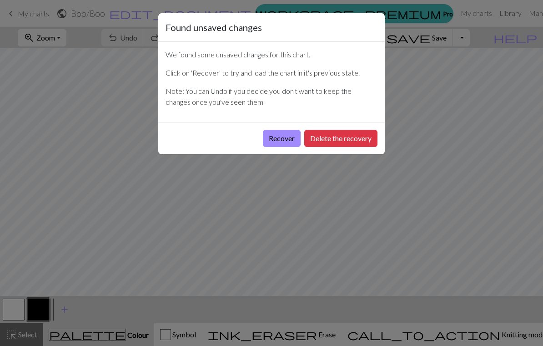
click at [284, 142] on button "Recover" at bounding box center [282, 138] width 38 height 17
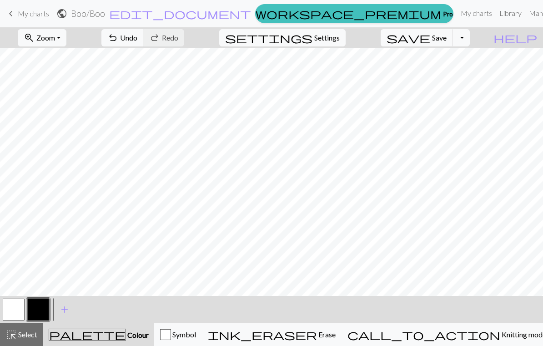
click at [63, 305] on span "add" at bounding box center [64, 309] width 11 height 13
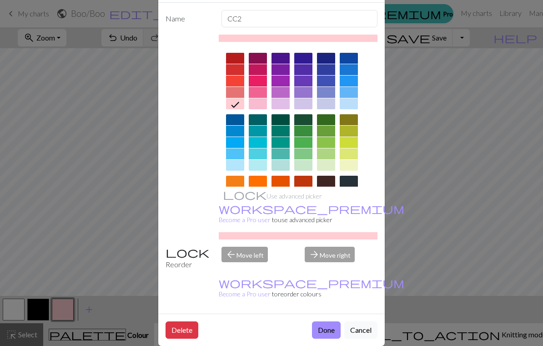
scroll to position [38, 0]
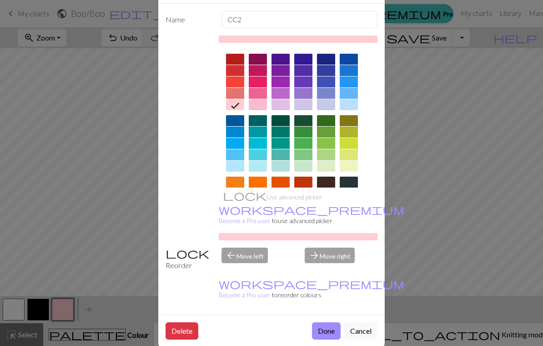
click at [330, 322] on button "Done" at bounding box center [326, 330] width 29 height 17
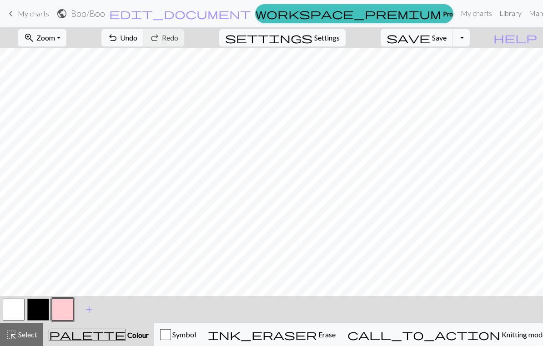
click at [137, 38] on span "Undo" at bounding box center [128, 37] width 17 height 9
click at [137, 37] on span "Undo" at bounding box center [128, 37] width 17 height 9
click at [340, 42] on span "Settings" at bounding box center [326, 37] width 25 height 11
select select "aran"
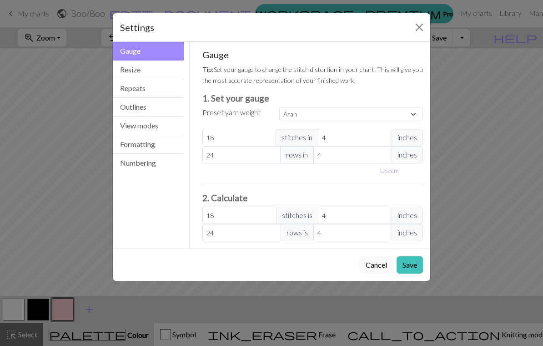
click at [169, 70] on button "Resize" at bounding box center [148, 70] width 71 height 19
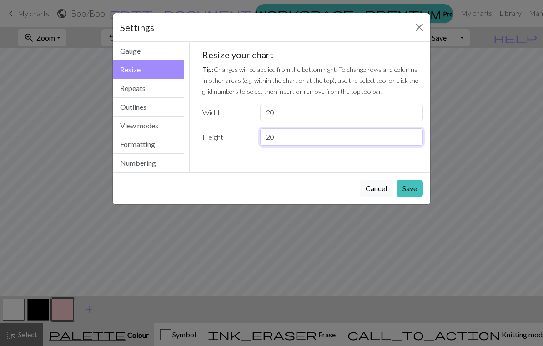
click at [340, 136] on input "20" at bounding box center [341, 136] width 163 height 17
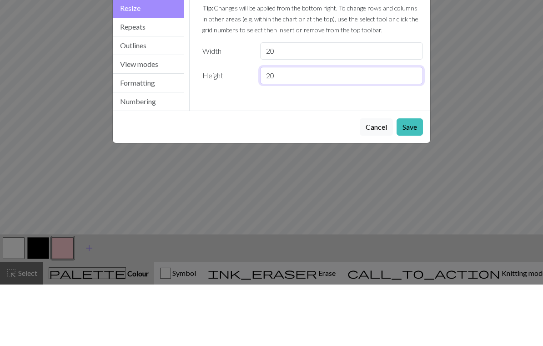
type input "2"
type input "80"
click at [379, 180] on button "Save" at bounding box center [410, 188] width 26 height 17
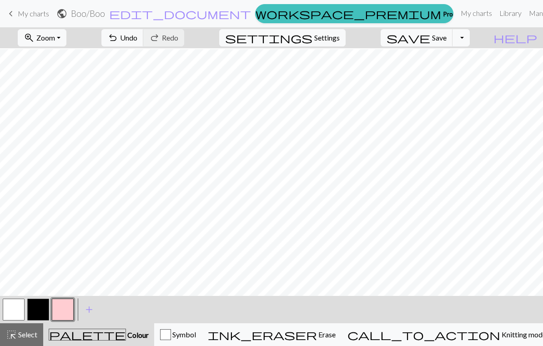
scroll to position [6, 0]
click at [66, 313] on button "button" at bounding box center [63, 309] width 22 height 22
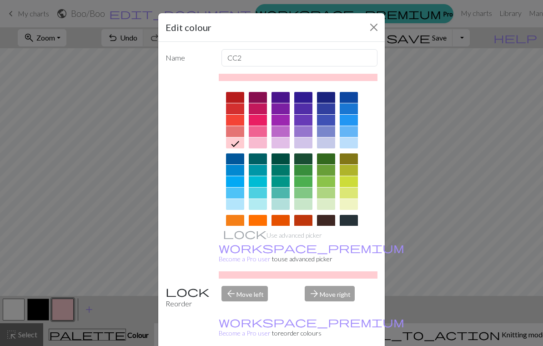
click at [375, 30] on button "Close" at bounding box center [374, 27] width 15 height 15
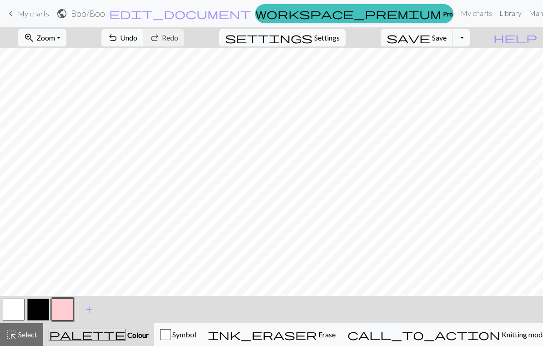
click at [35, 311] on button "button" at bounding box center [38, 309] width 22 height 22
click at [16, 305] on button "button" at bounding box center [14, 309] width 22 height 22
click at [65, 307] on button "button" at bounding box center [63, 309] width 22 height 22
click at [38, 311] on button "button" at bounding box center [38, 309] width 22 height 22
click at [61, 309] on button "button" at bounding box center [63, 309] width 22 height 22
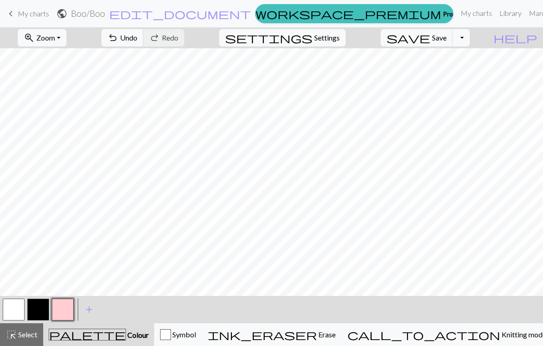
click at [20, 305] on button "button" at bounding box center [14, 309] width 22 height 22
click at [67, 310] on button "button" at bounding box center [63, 309] width 22 height 22
click at [39, 310] on button "button" at bounding box center [38, 309] width 22 height 22
click at [61, 309] on button "button" at bounding box center [63, 309] width 22 height 22
click at [11, 309] on button "button" at bounding box center [14, 309] width 22 height 22
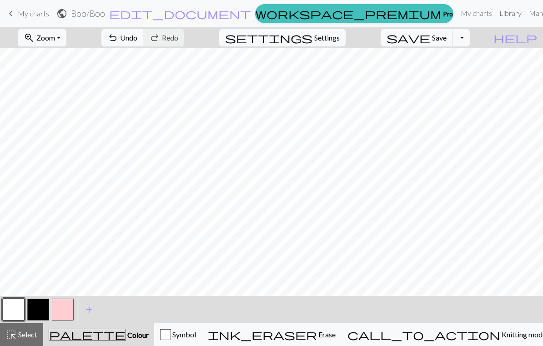
click at [137, 35] on span "Undo" at bounding box center [128, 37] width 17 height 9
click at [144, 33] on button "undo Undo Undo" at bounding box center [122, 37] width 42 height 17
click at [137, 42] on span "Undo" at bounding box center [128, 37] width 17 height 9
click at [137, 35] on span "Undo" at bounding box center [128, 37] width 17 height 9
click at [137, 39] on span "Undo" at bounding box center [128, 37] width 17 height 9
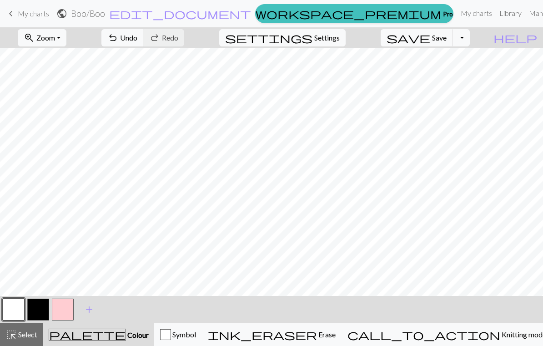
click at [137, 39] on span "Undo" at bounding box center [128, 37] width 17 height 9
click at [137, 38] on span "Undo" at bounding box center [128, 37] width 17 height 9
click at [137, 36] on span "Undo" at bounding box center [128, 37] width 17 height 9
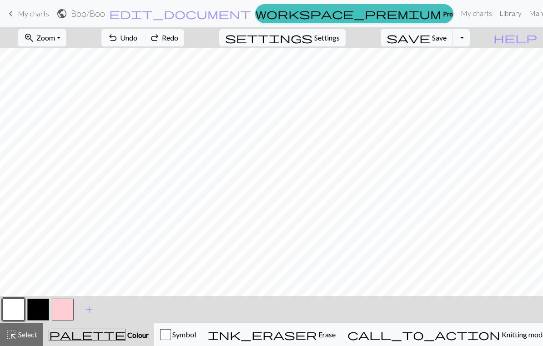
click at [137, 35] on span "Undo" at bounding box center [128, 37] width 17 height 9
click at [137, 34] on span "Undo" at bounding box center [128, 37] width 17 height 9
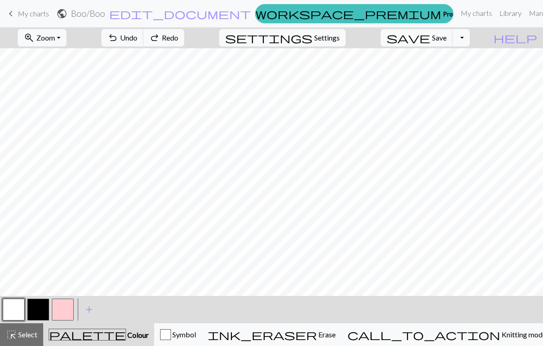
click at [49, 309] on button "button" at bounding box center [38, 309] width 22 height 22
click at [70, 310] on button "button" at bounding box center [63, 309] width 22 height 22
